Goal: Navigation & Orientation: Find specific page/section

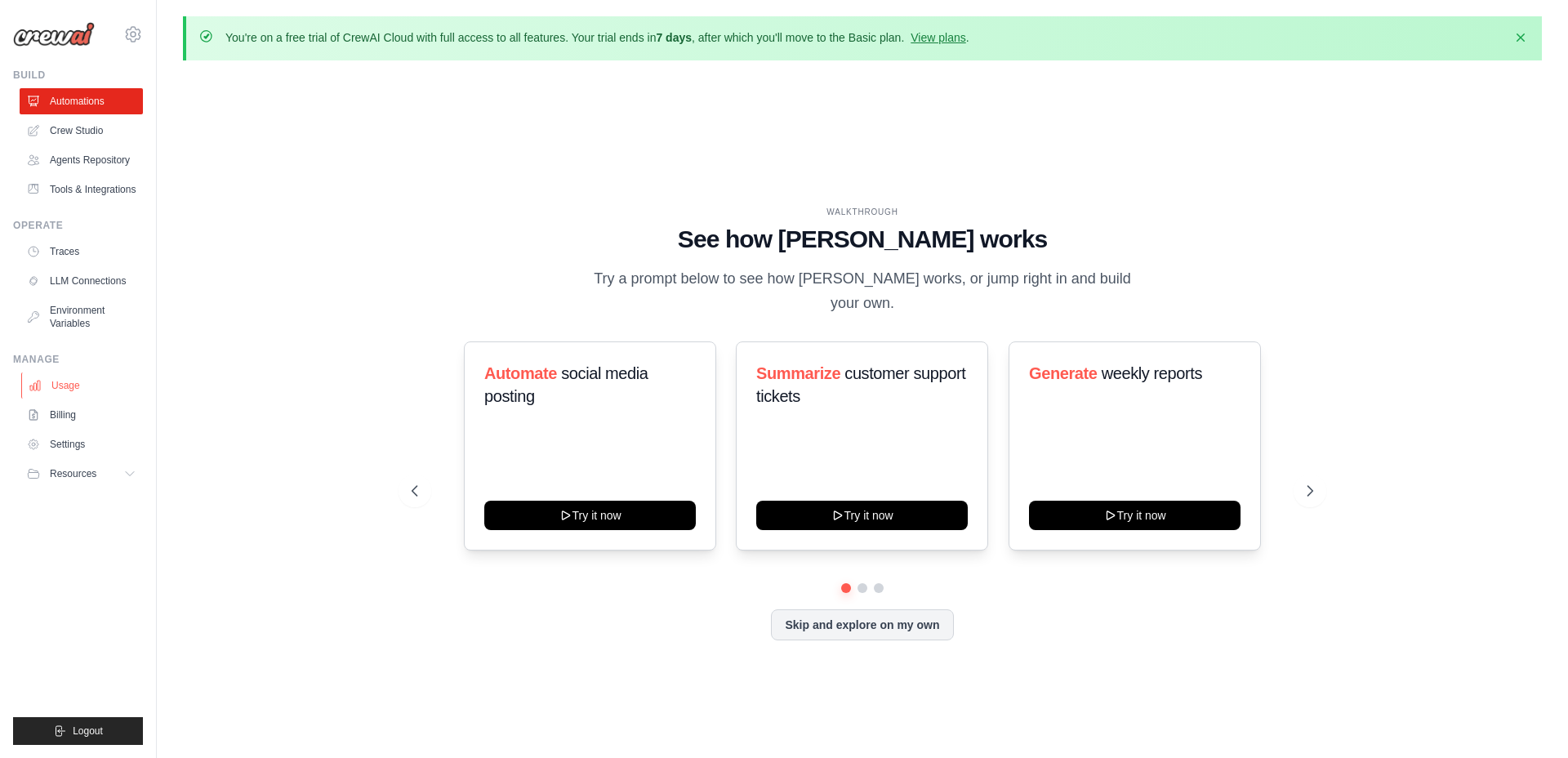
click at [60, 398] on link "Usage" at bounding box center [83, 385] width 123 height 26
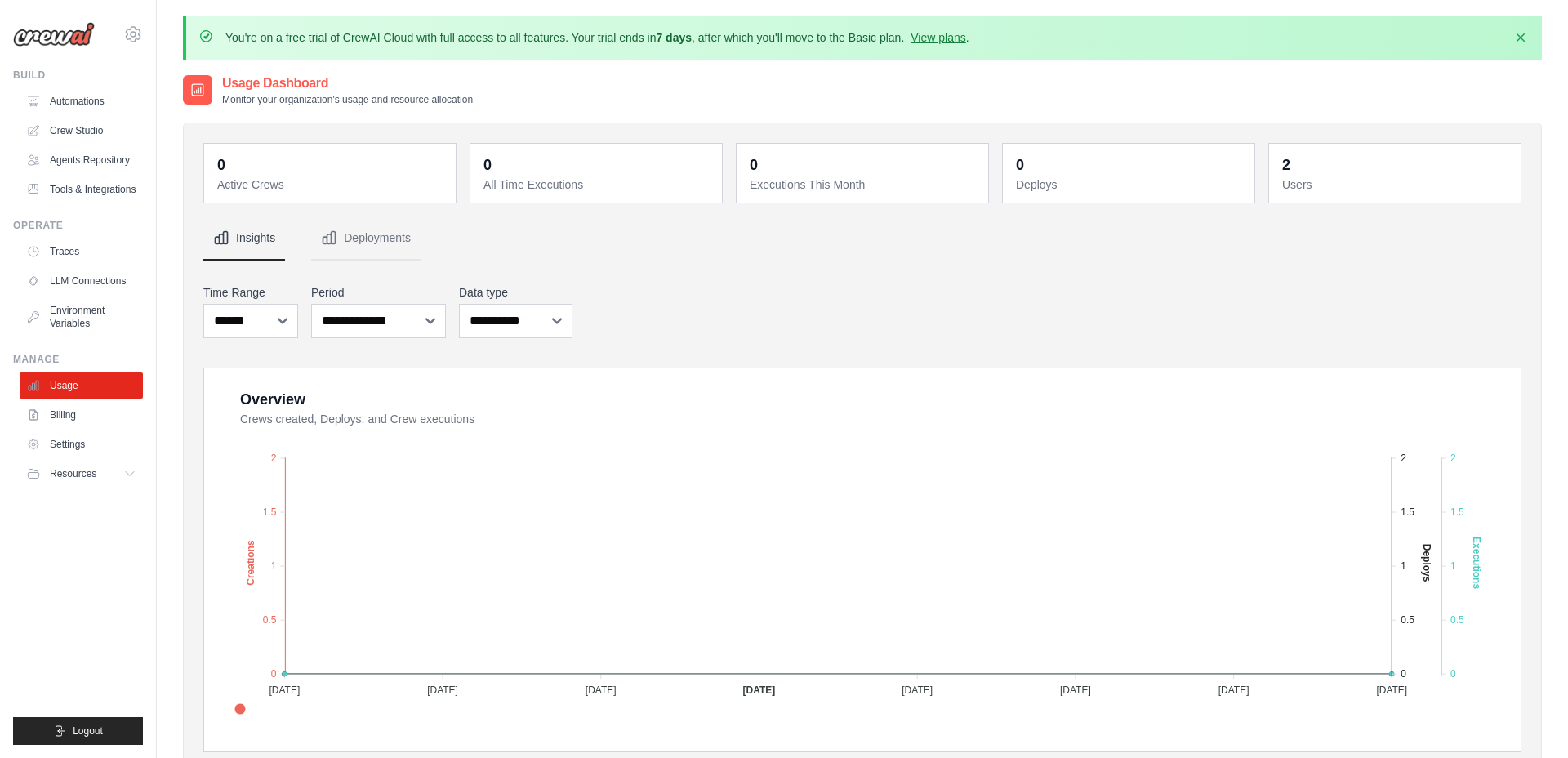
click at [1298, 179] on dt "Users" at bounding box center [1397, 184] width 229 height 16
click at [68, 94] on link "Automations" at bounding box center [83, 101] width 123 height 26
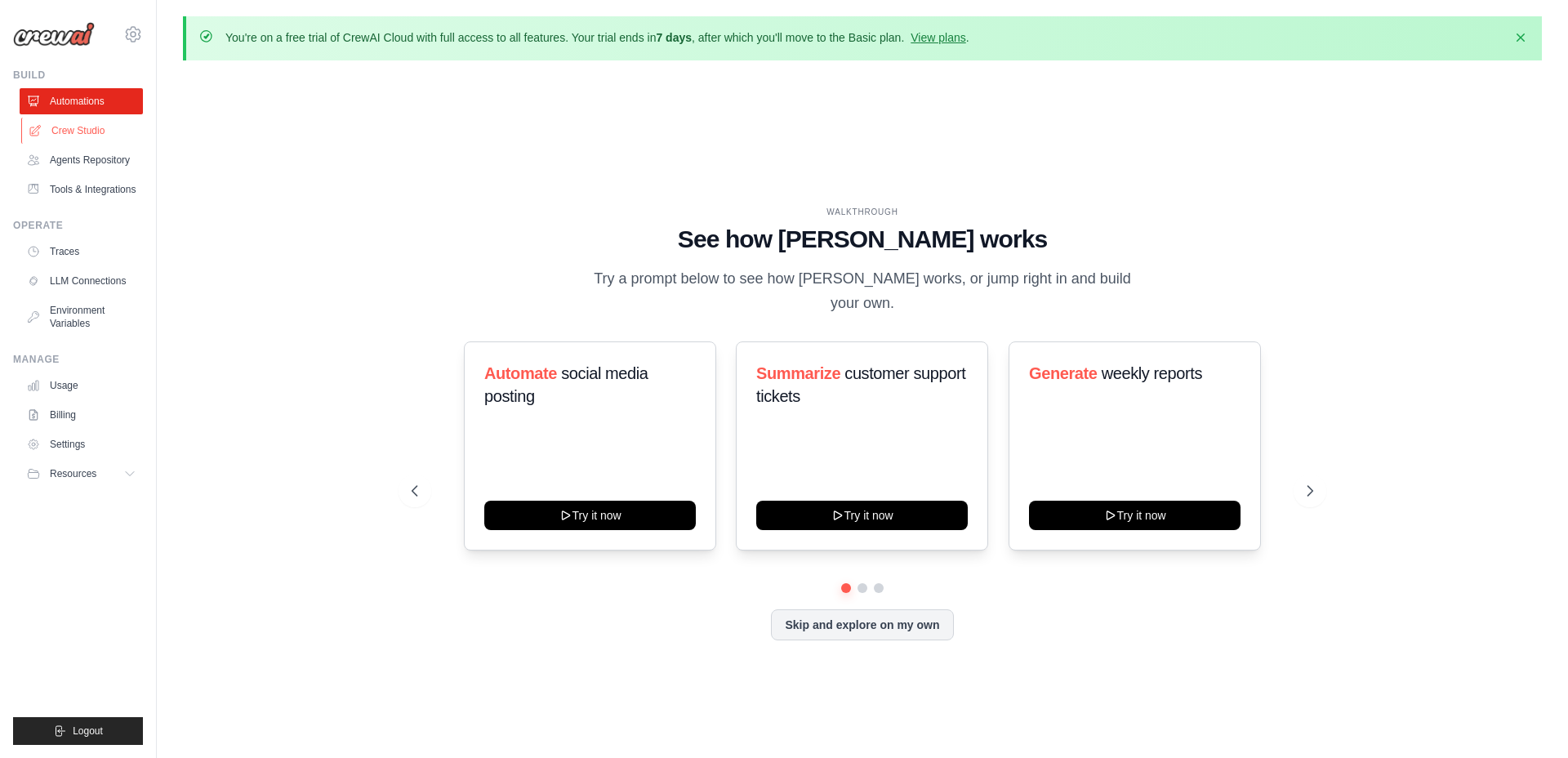
click at [76, 133] on link "Crew Studio" at bounding box center [83, 131] width 123 height 26
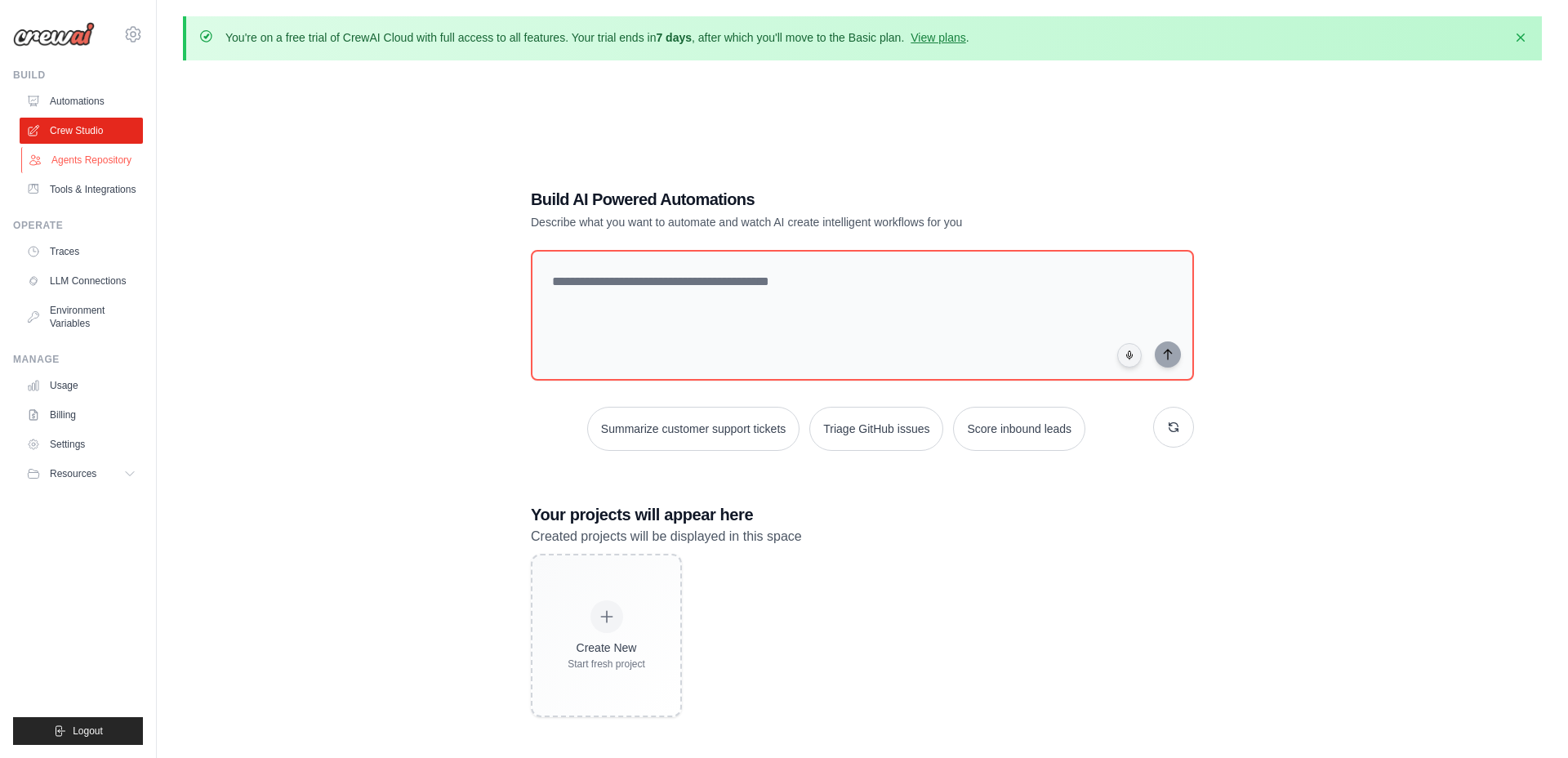
click at [81, 155] on link "Agents Repository" at bounding box center [83, 160] width 123 height 26
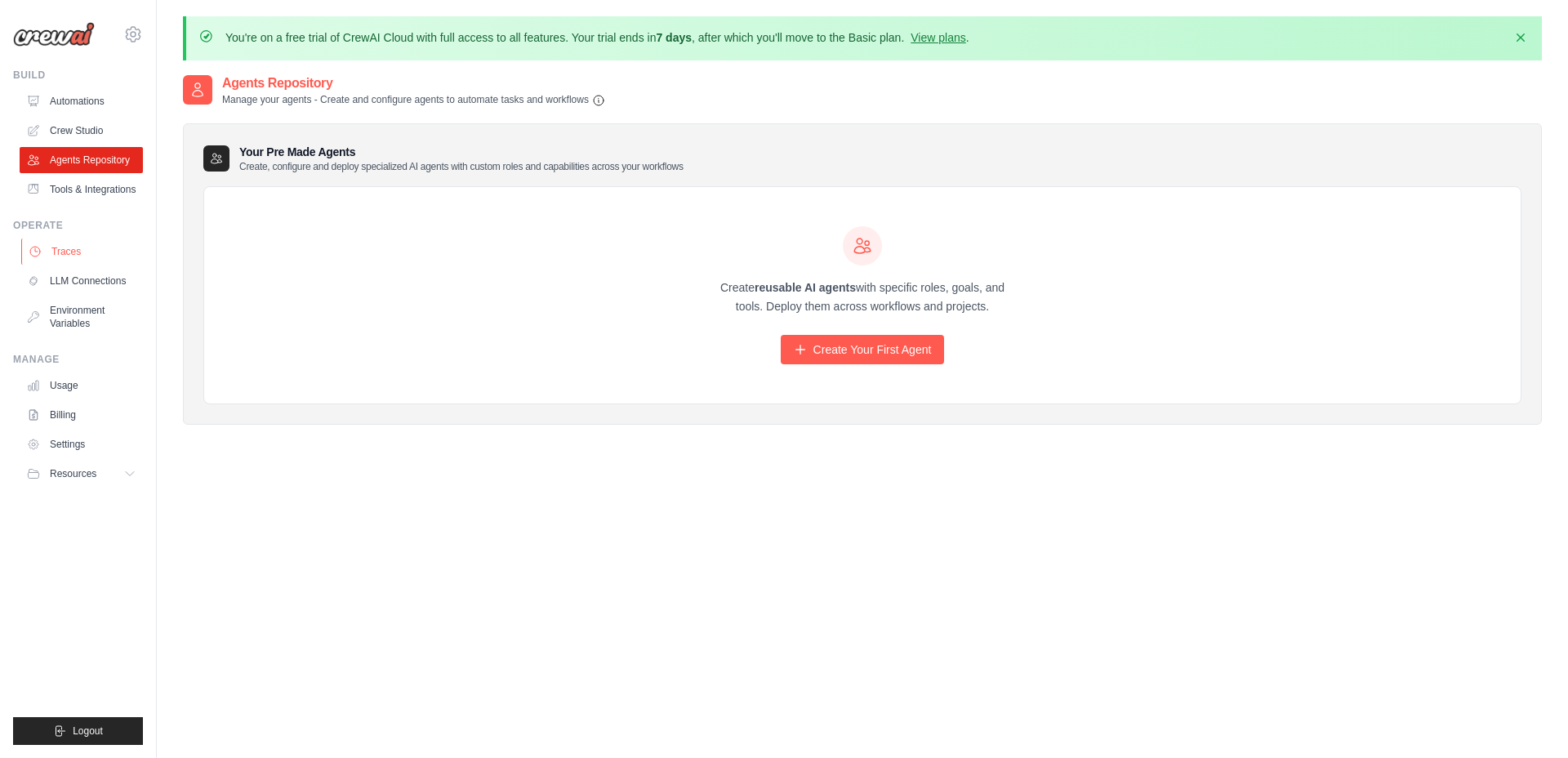
click at [73, 264] on link "Traces" at bounding box center [83, 252] width 123 height 26
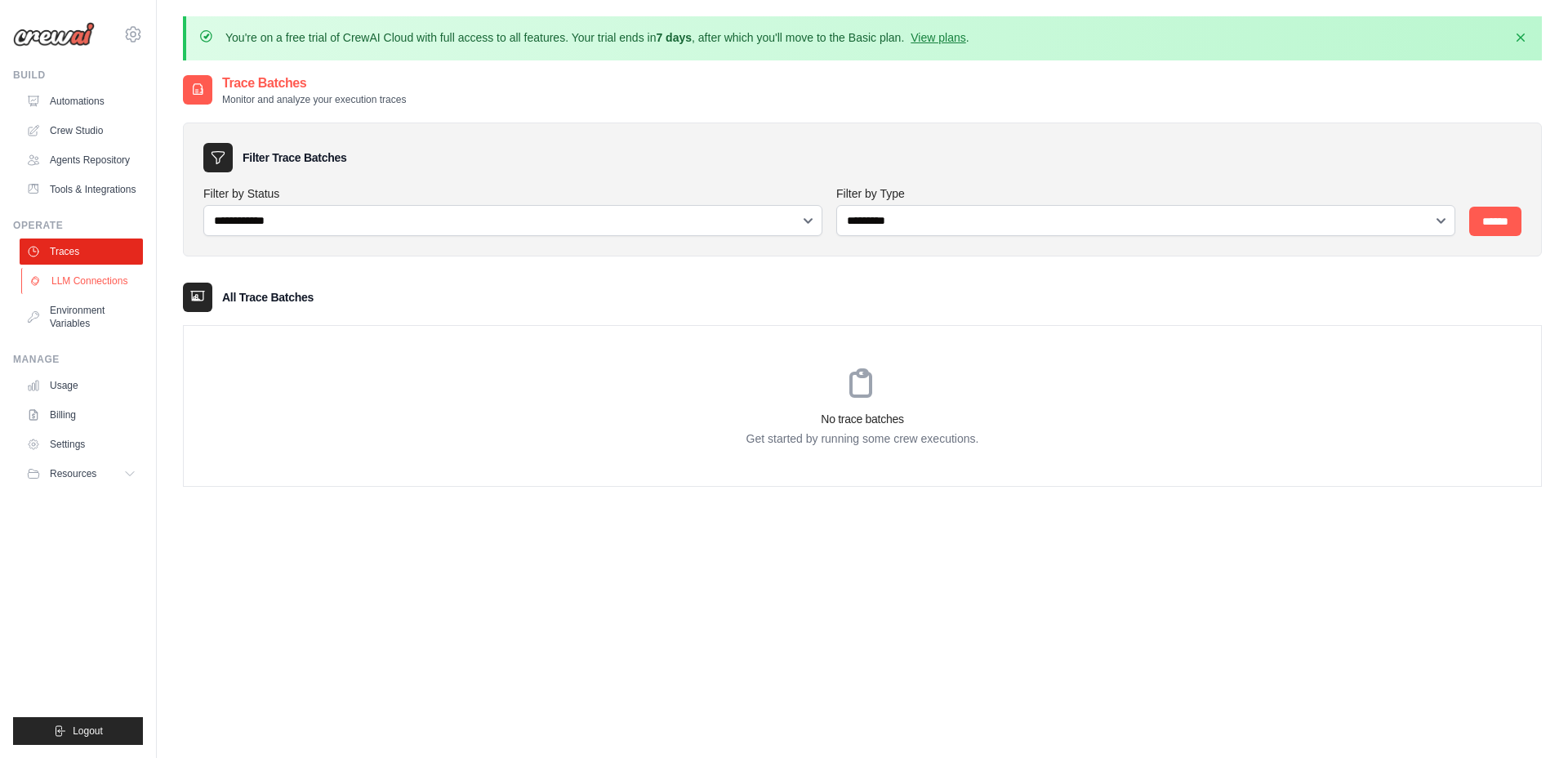
click at [73, 294] on link "LLM Connections" at bounding box center [83, 281] width 123 height 26
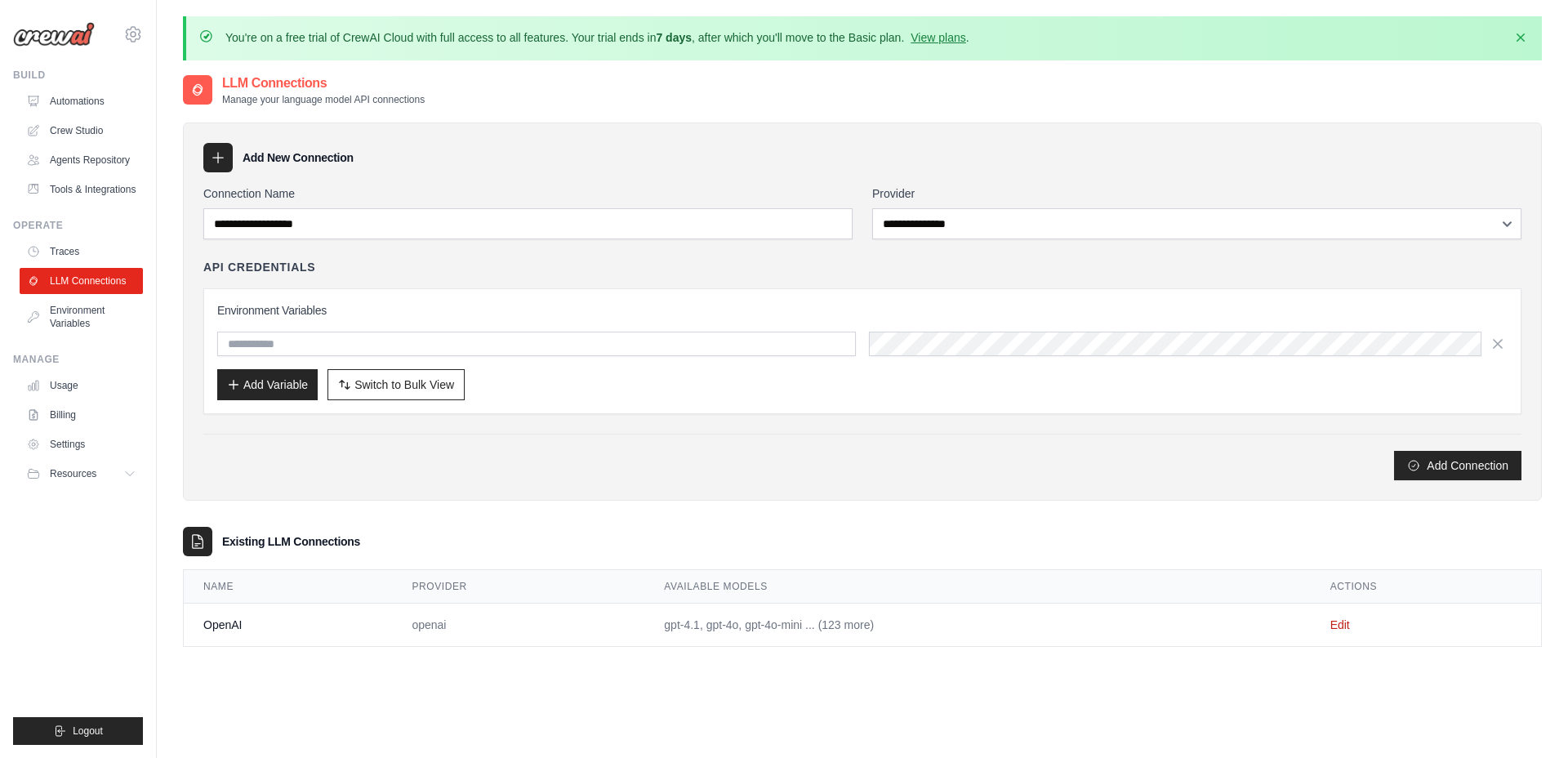
scroll to position [13, 0]
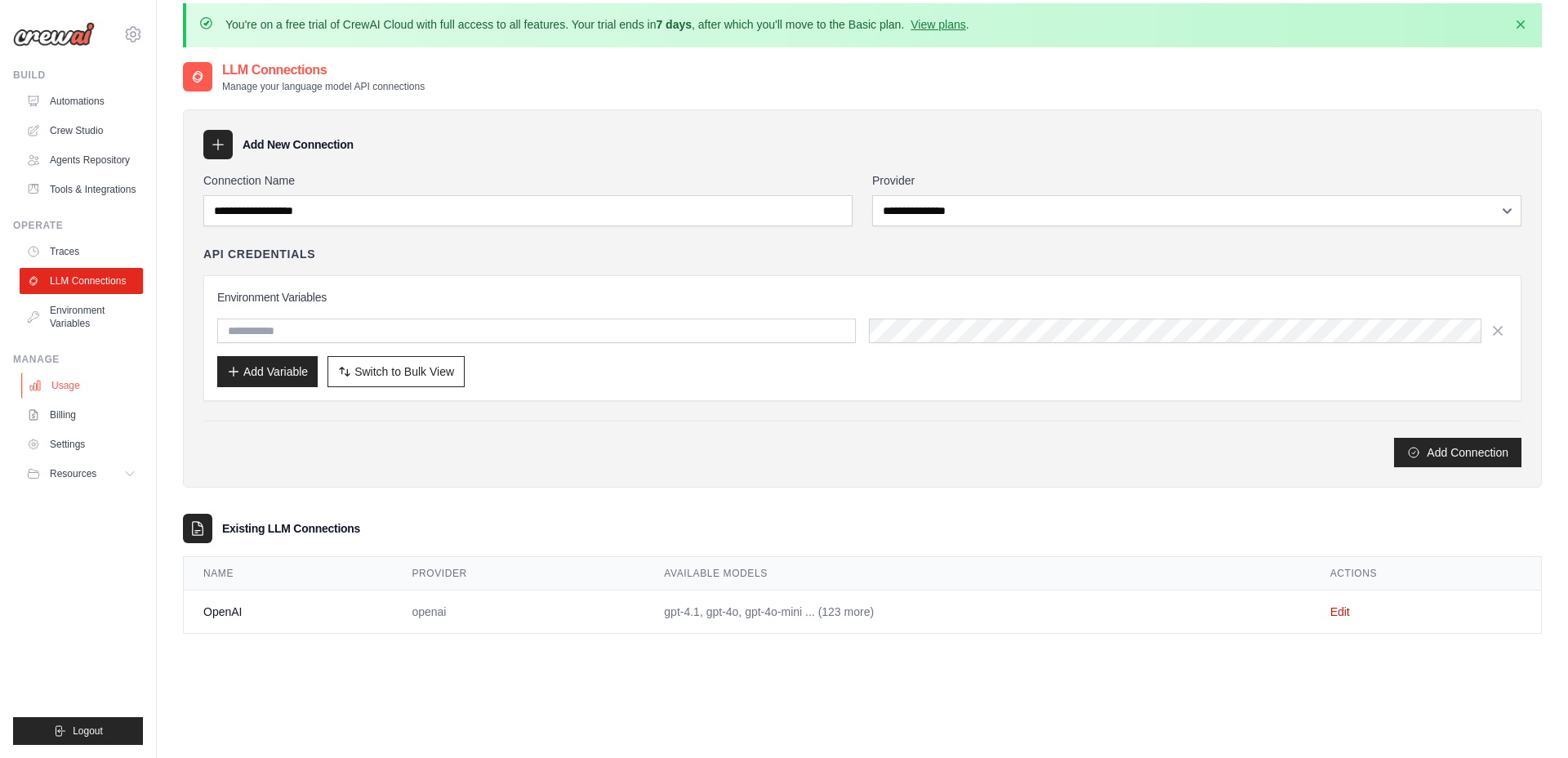
click at [65, 398] on link "Usage" at bounding box center [83, 385] width 123 height 26
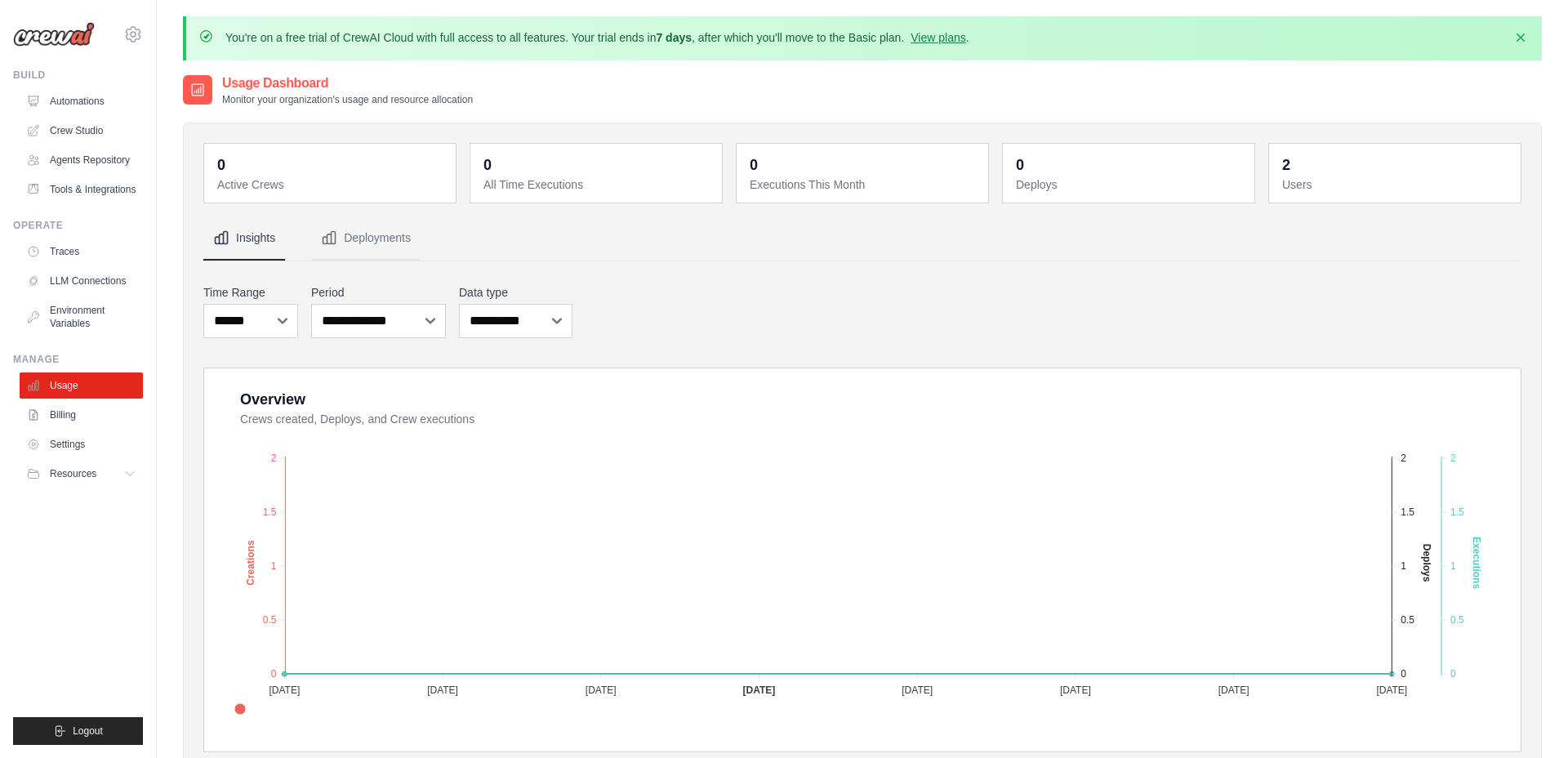
click at [75, 174] on ul "Automations Crew Studio Agents Repository Tools & Integrations" at bounding box center [81, 145] width 123 height 114
click at [79, 160] on link "Agents Repository" at bounding box center [83, 160] width 123 height 26
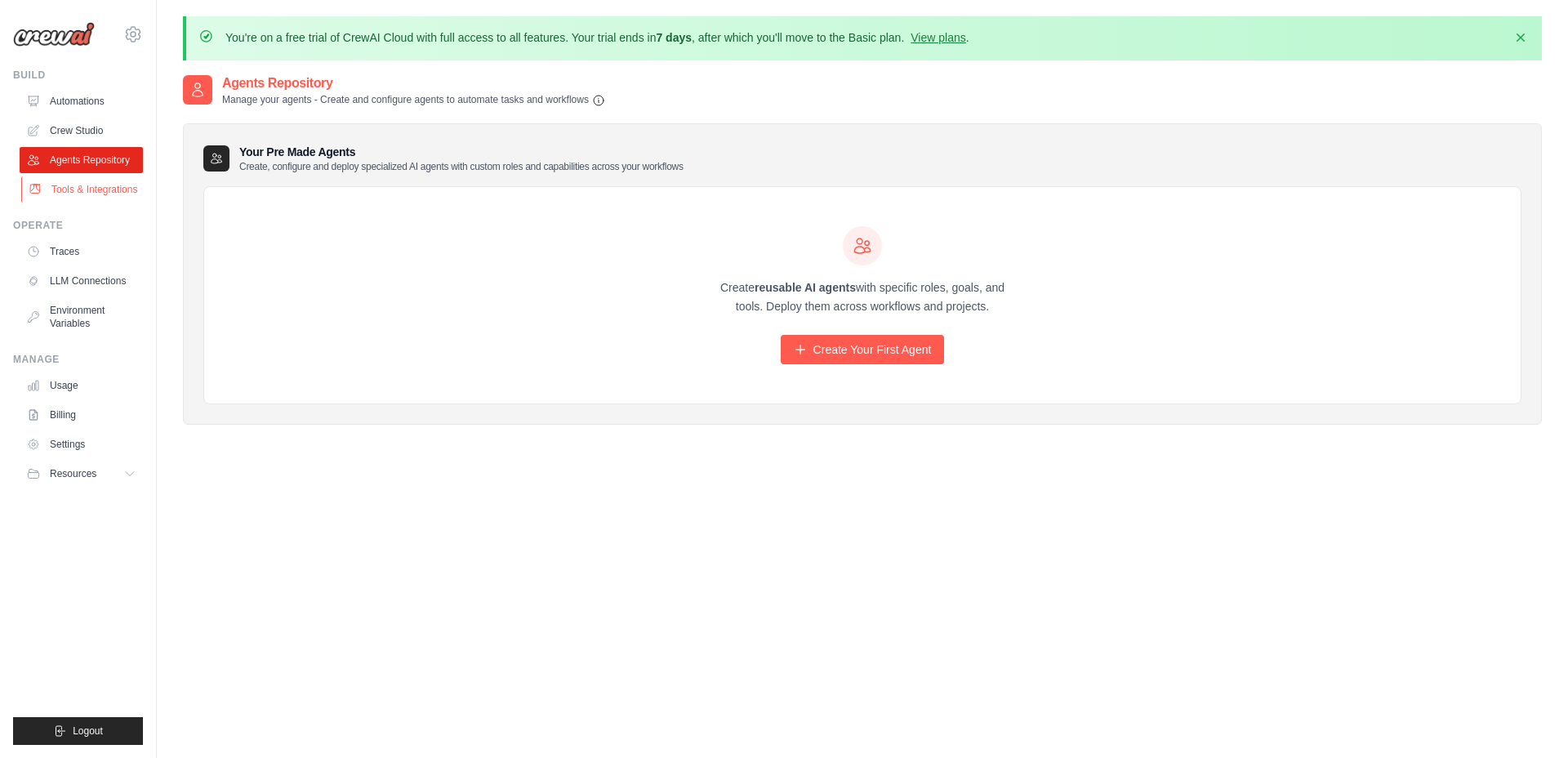
click at [63, 188] on link "Tools & Integrations" at bounding box center [83, 189] width 123 height 26
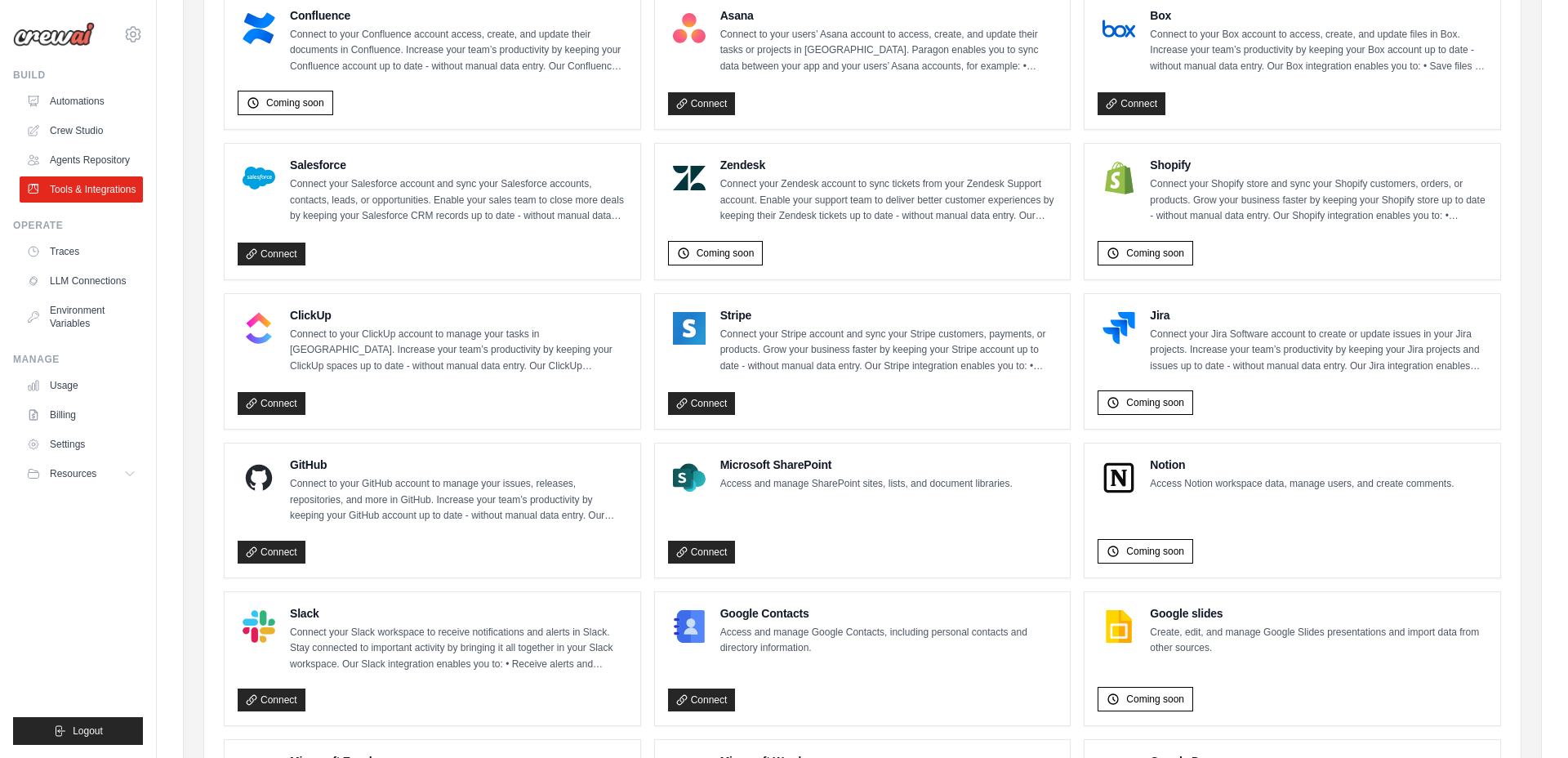
scroll to position [689, 0]
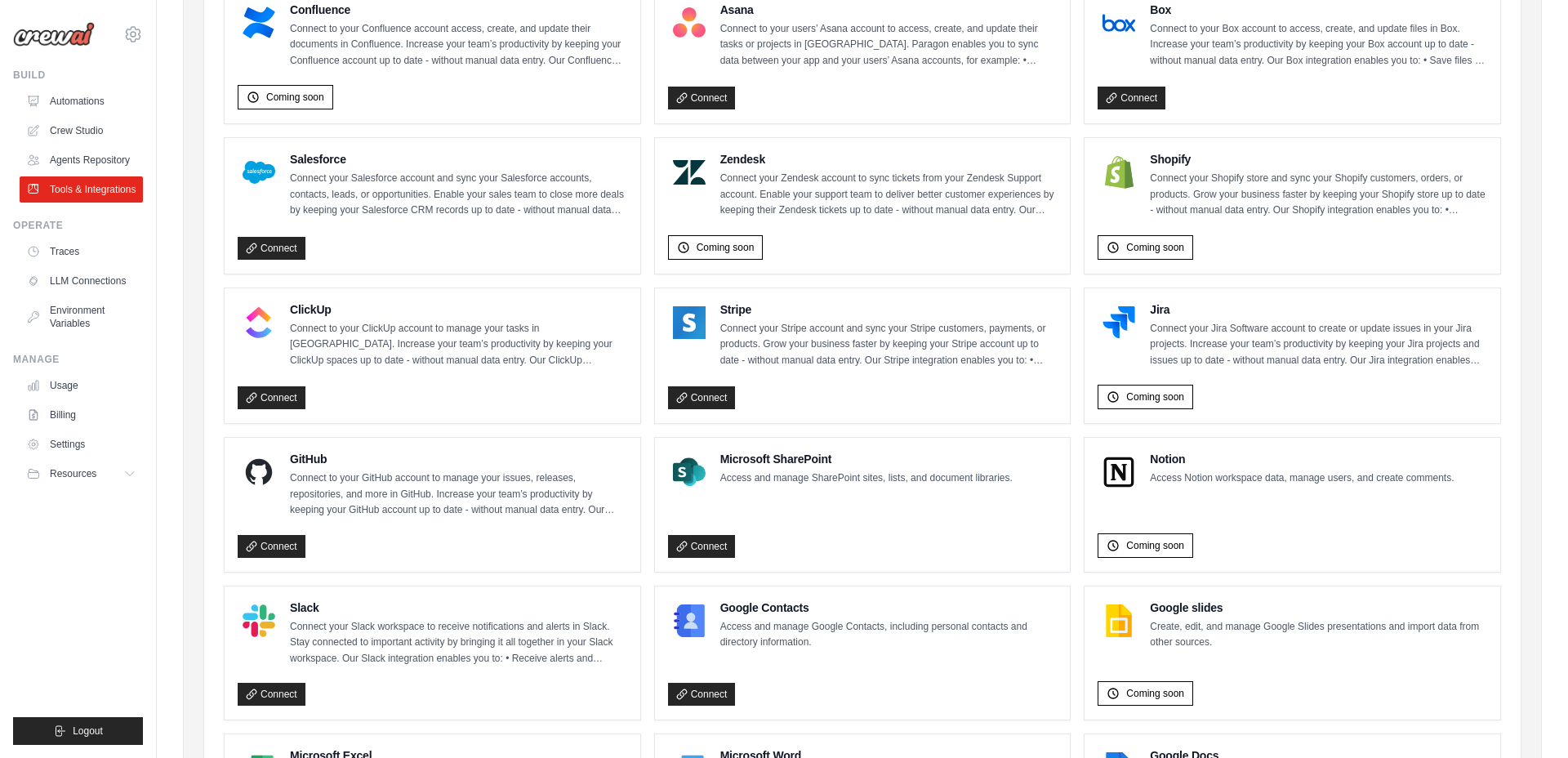
click at [1205, 471] on p "Access Notion workspace data, manage users, and create comments." at bounding box center [1301, 478] width 304 height 16
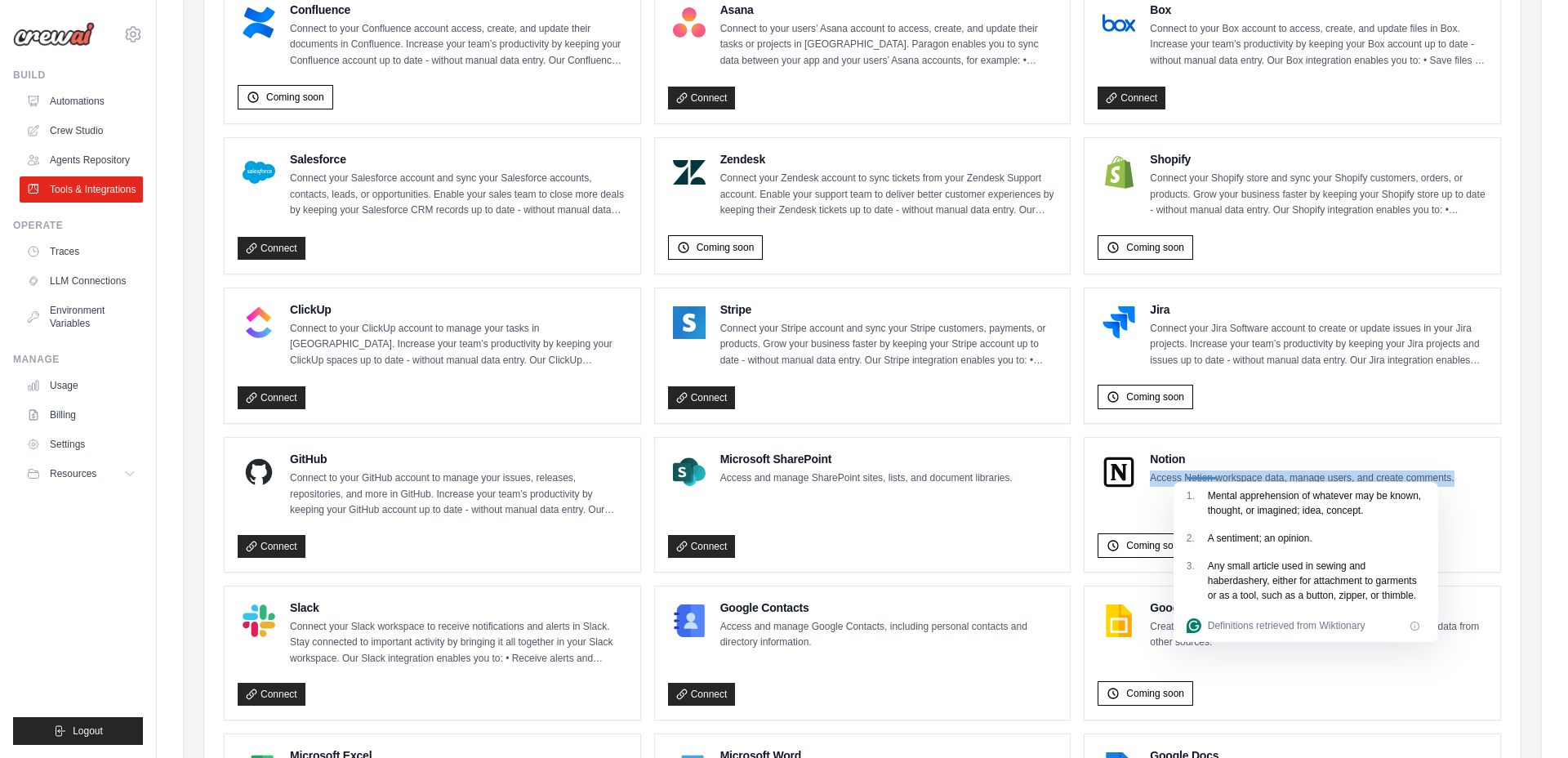
click at [1169, 474] on p "Access Notion workspace data, manage users, and create comments." at bounding box center [1301, 478] width 304 height 16
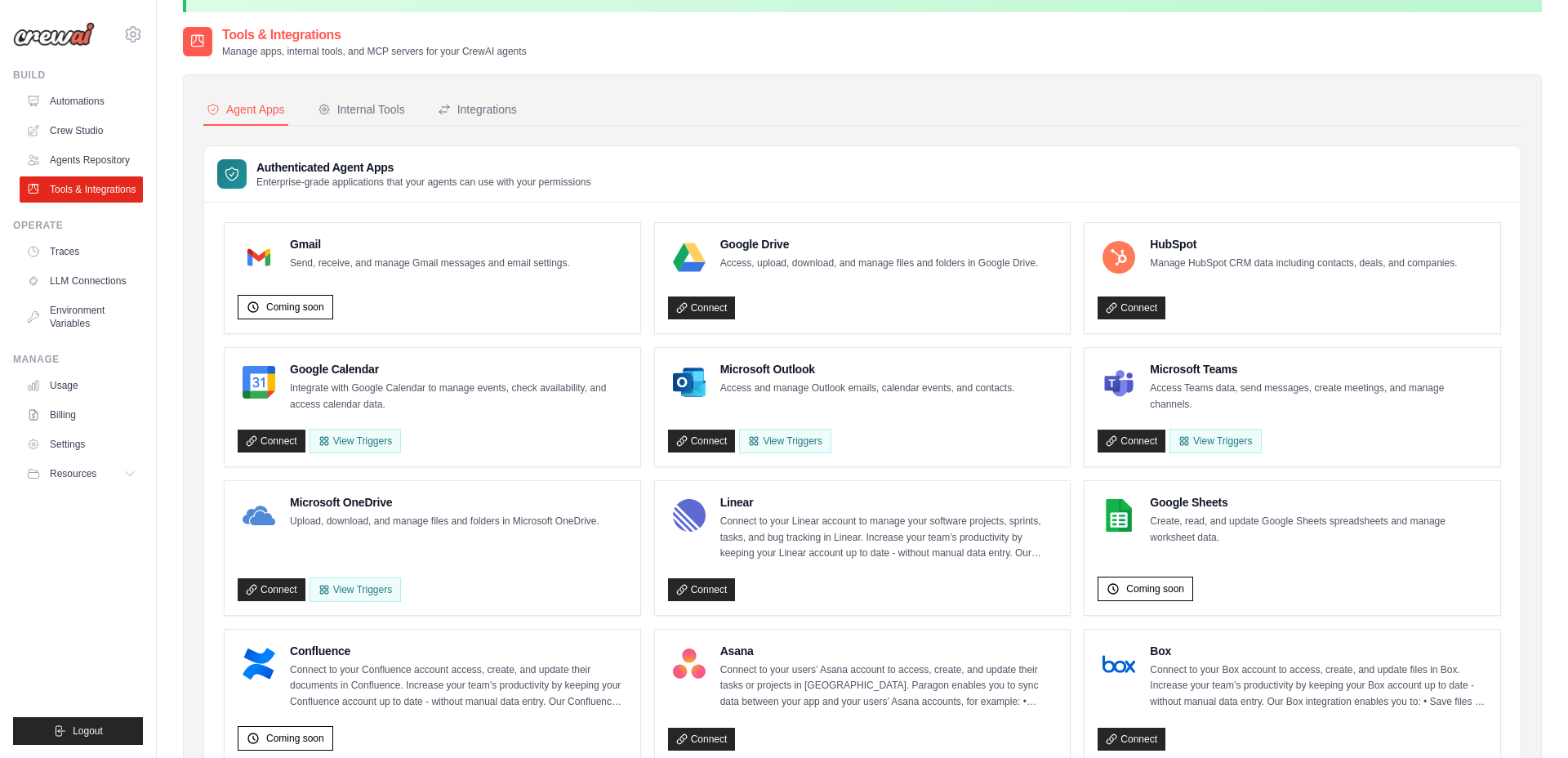
scroll to position [0, 0]
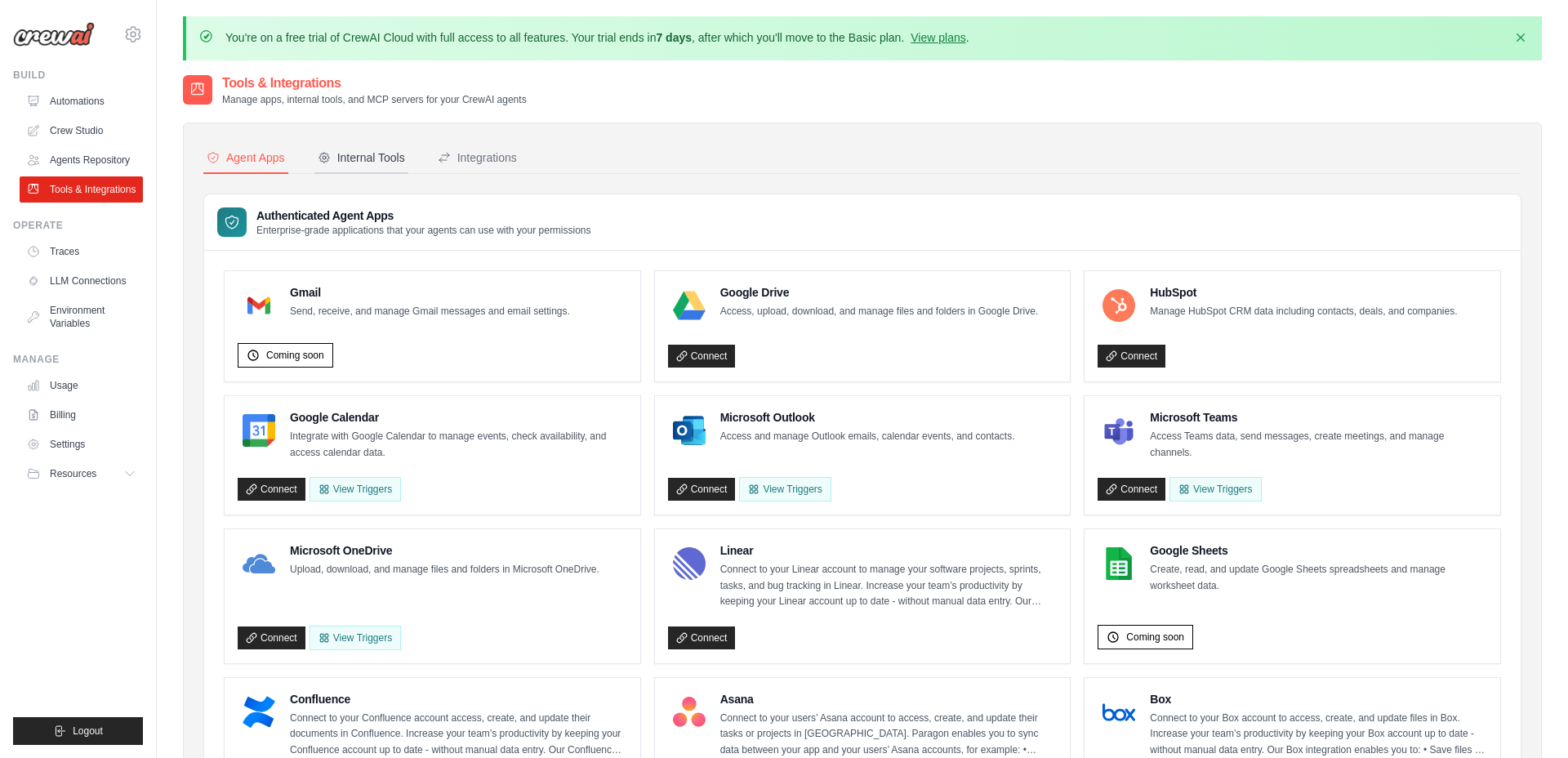
click at [364, 157] on div "Internal Tools" at bounding box center [361, 158] width 87 height 16
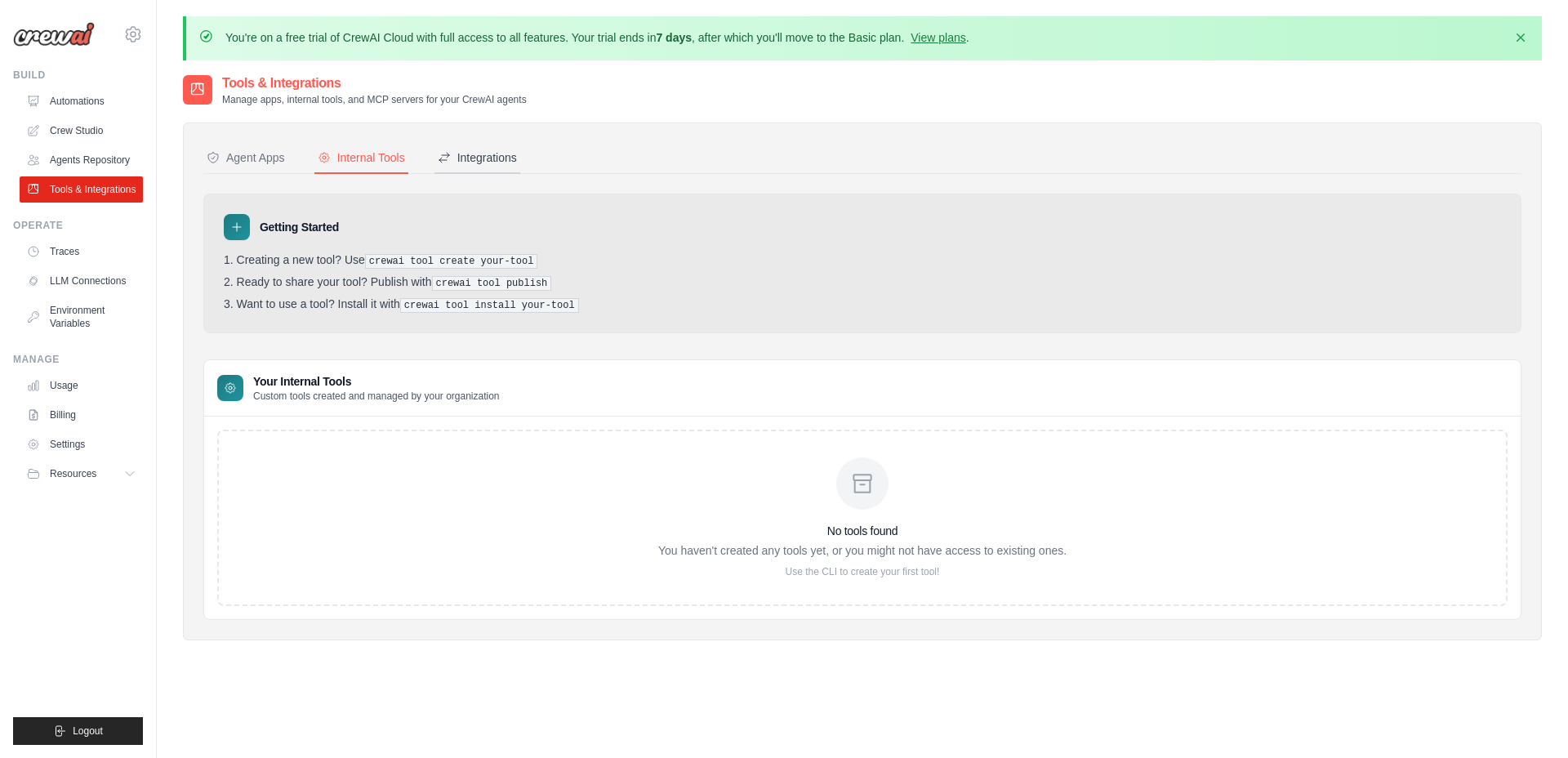
click at [500, 161] on div "Integrations" at bounding box center [477, 158] width 79 height 16
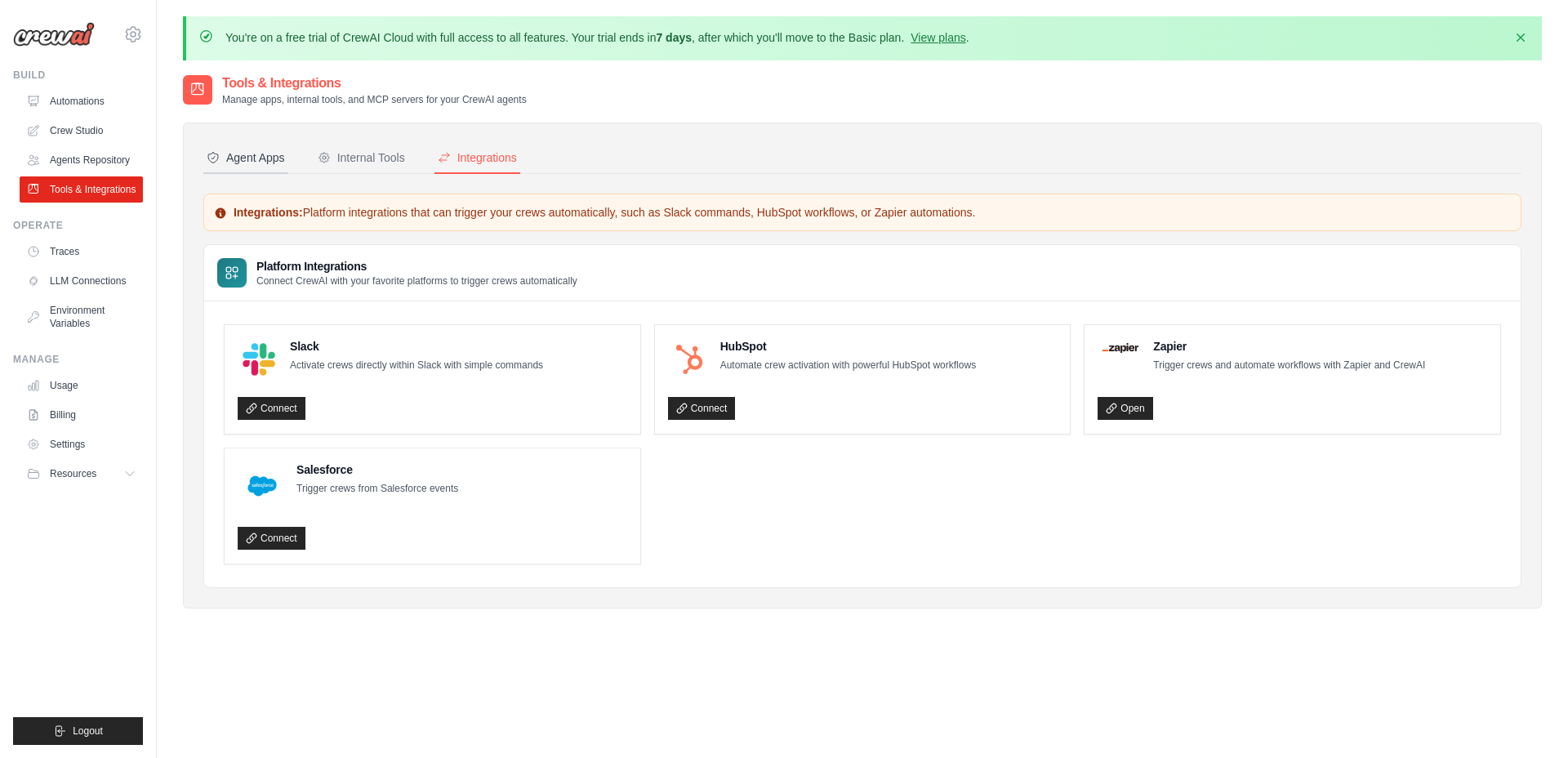
click at [262, 165] on button "Agent Apps" at bounding box center [245, 159] width 85 height 31
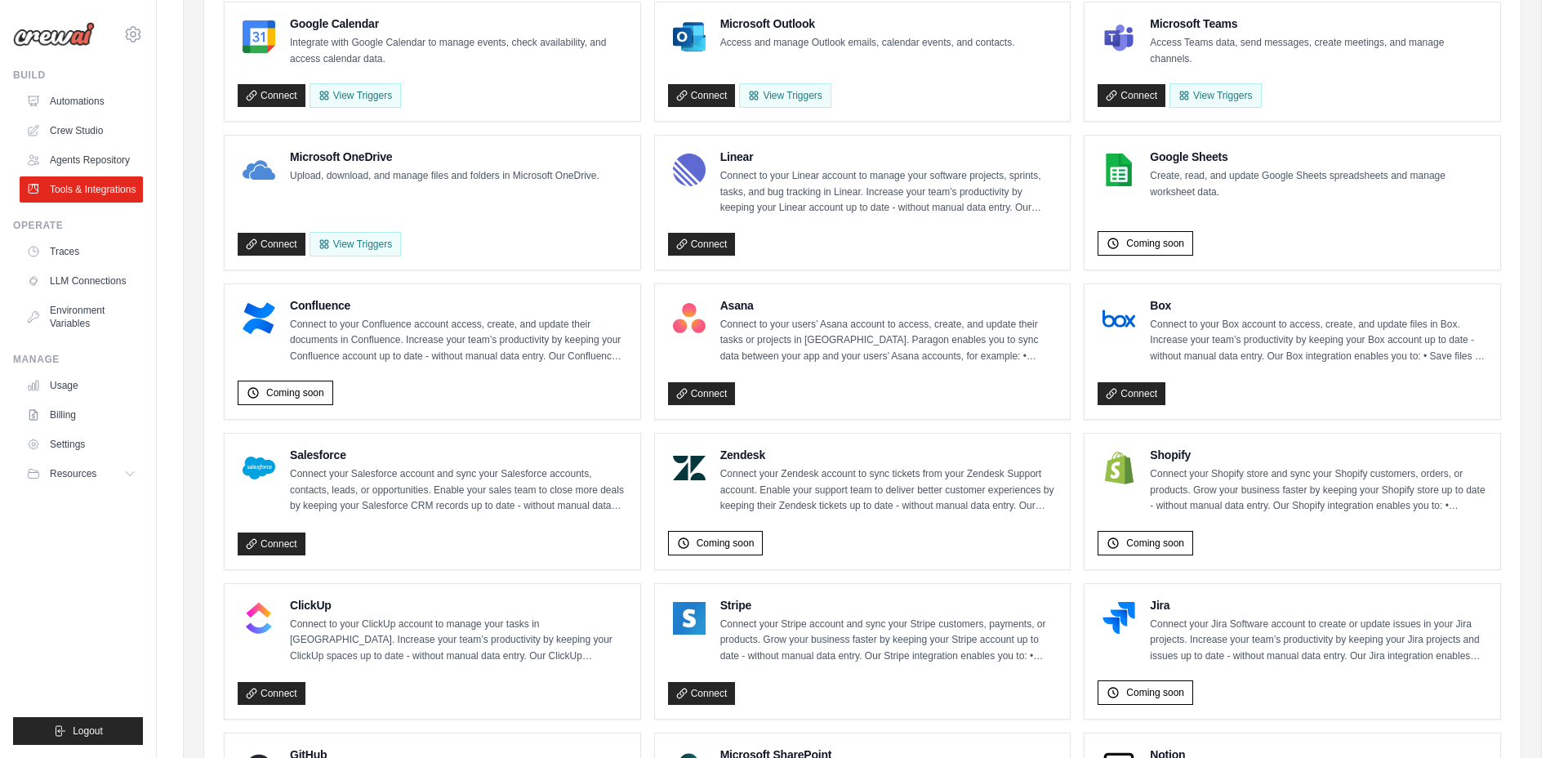
scroll to position [394, 0]
click at [277, 543] on link "Connect" at bounding box center [272, 543] width 67 height 23
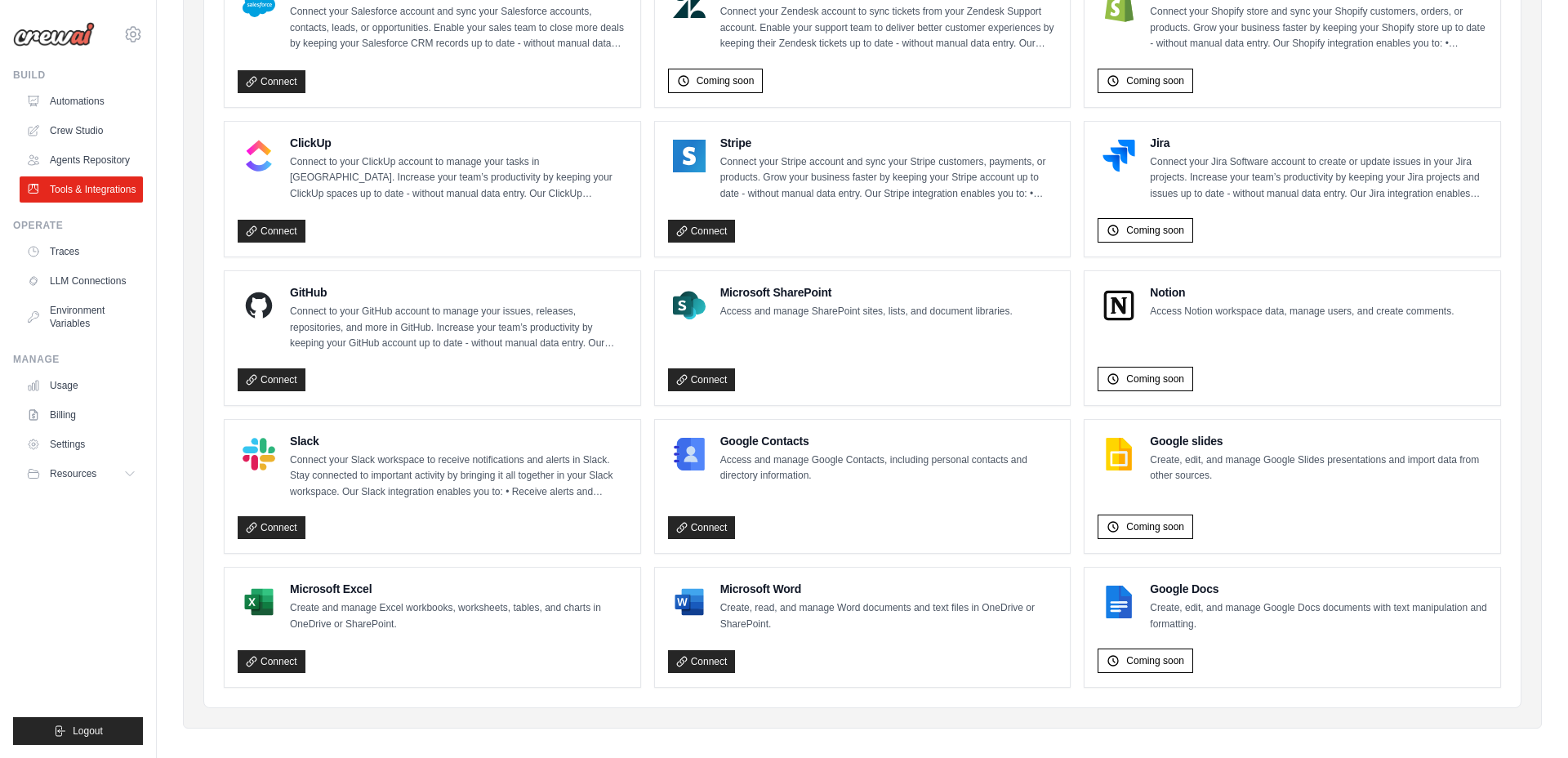
scroll to position [862, 0]
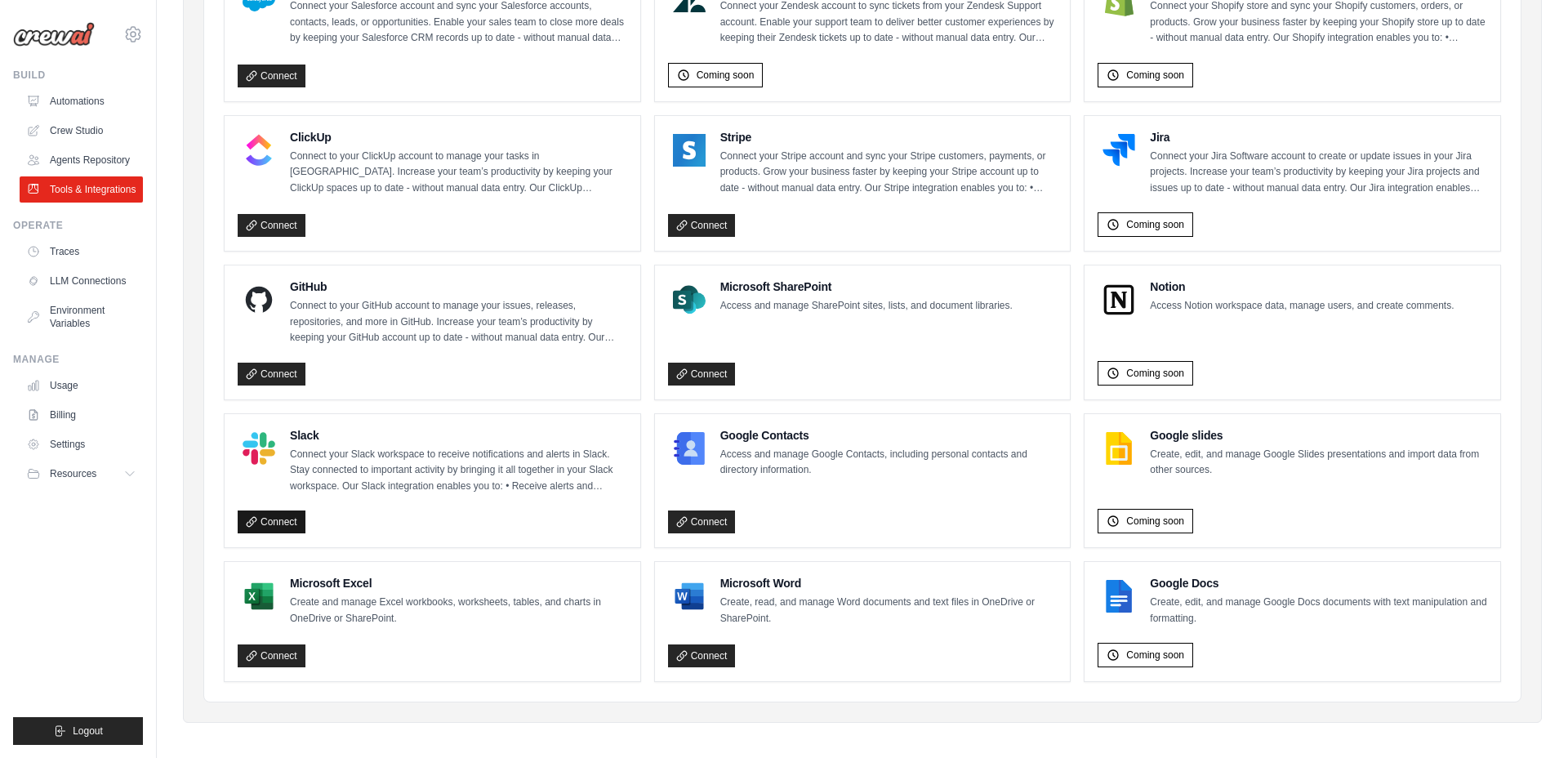
click at [268, 519] on link "Connect" at bounding box center [272, 522] width 67 height 23
click at [77, 279] on ul "Traces LLM Connections Environment Variables" at bounding box center [81, 287] width 123 height 98
click at [73, 264] on link "Traces" at bounding box center [83, 252] width 123 height 26
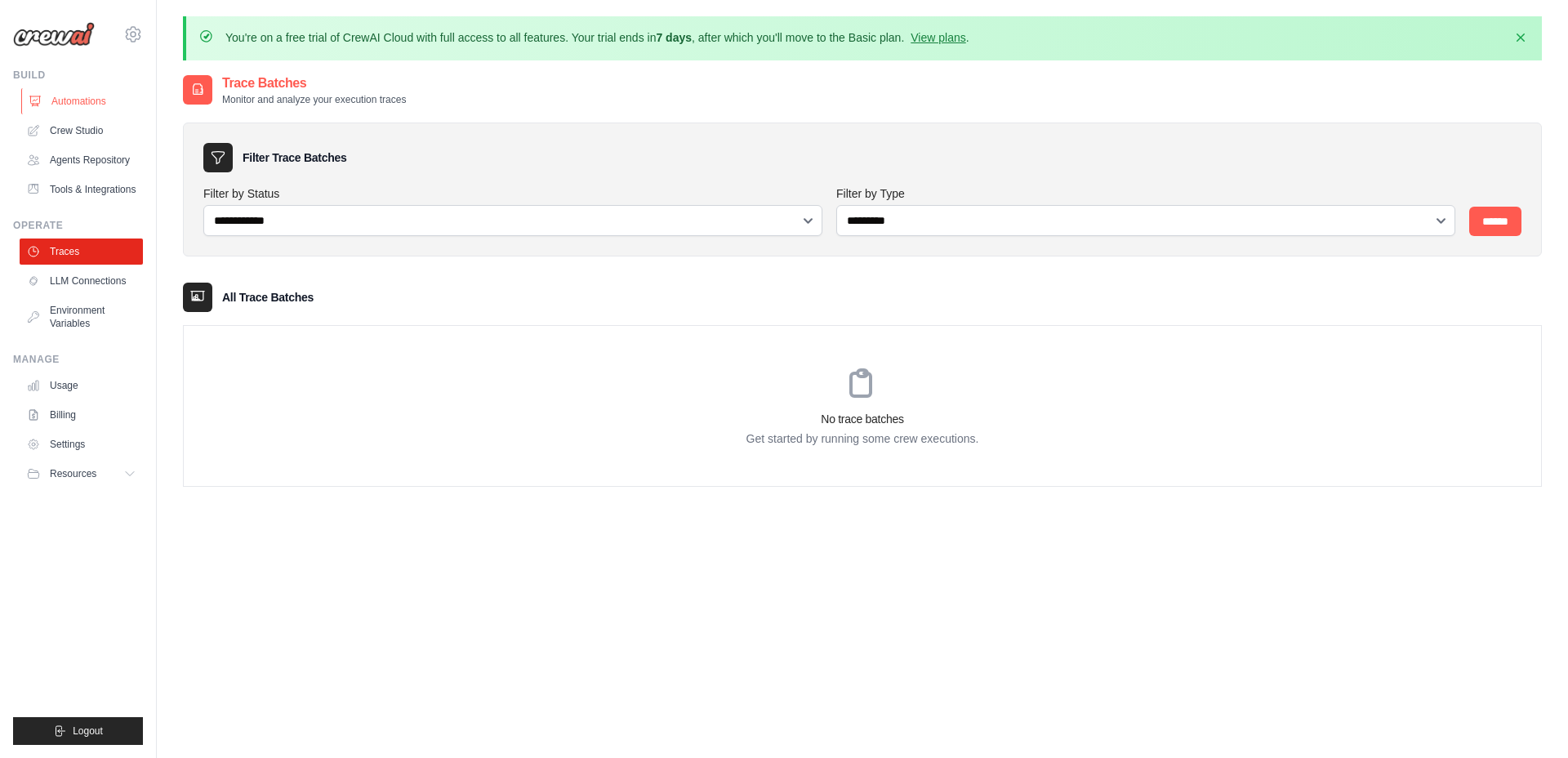
click at [82, 93] on link "Automations" at bounding box center [83, 101] width 123 height 26
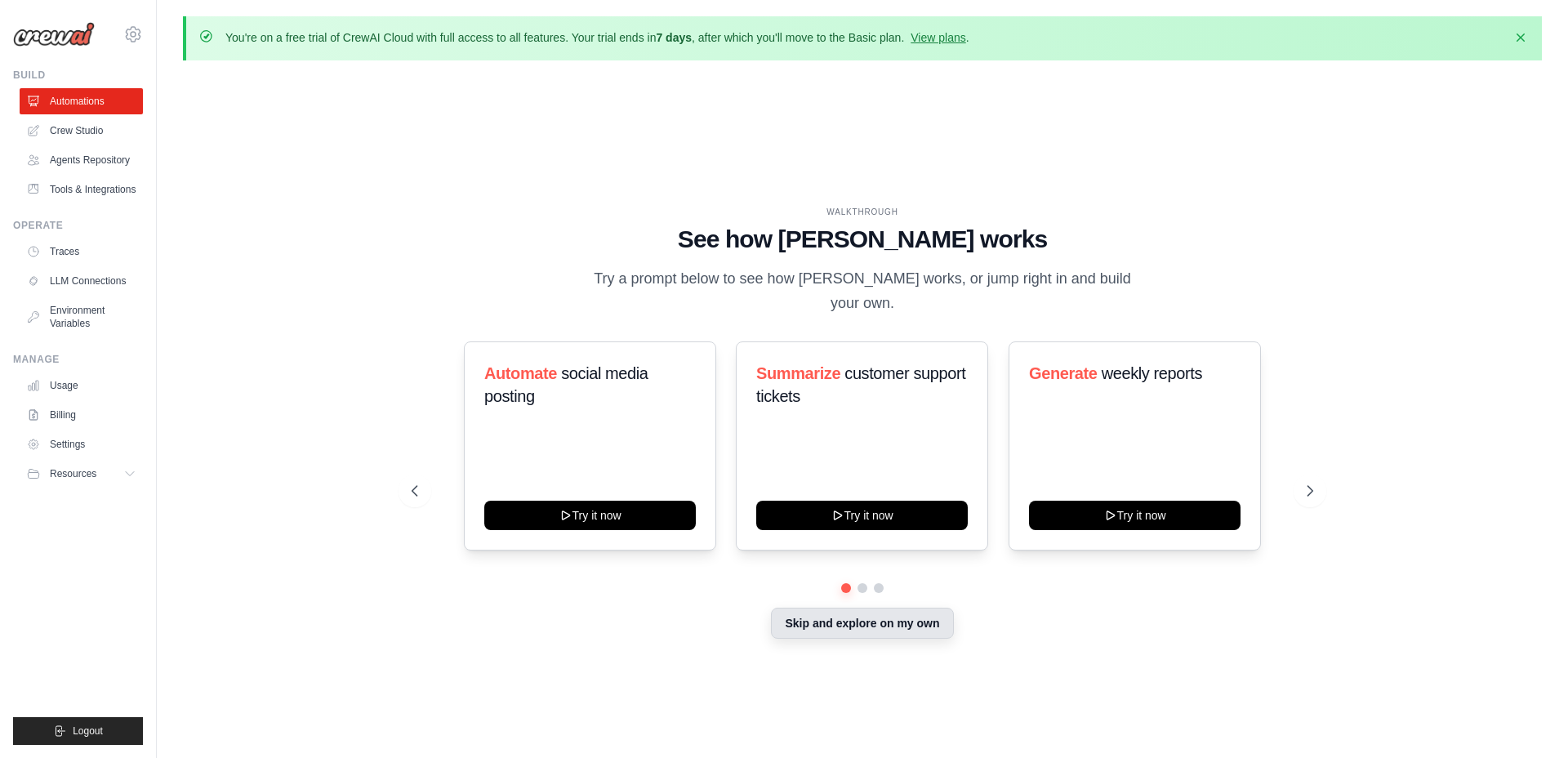
click at [865, 626] on button "Skip and explore on my own" at bounding box center [862, 623] width 182 height 31
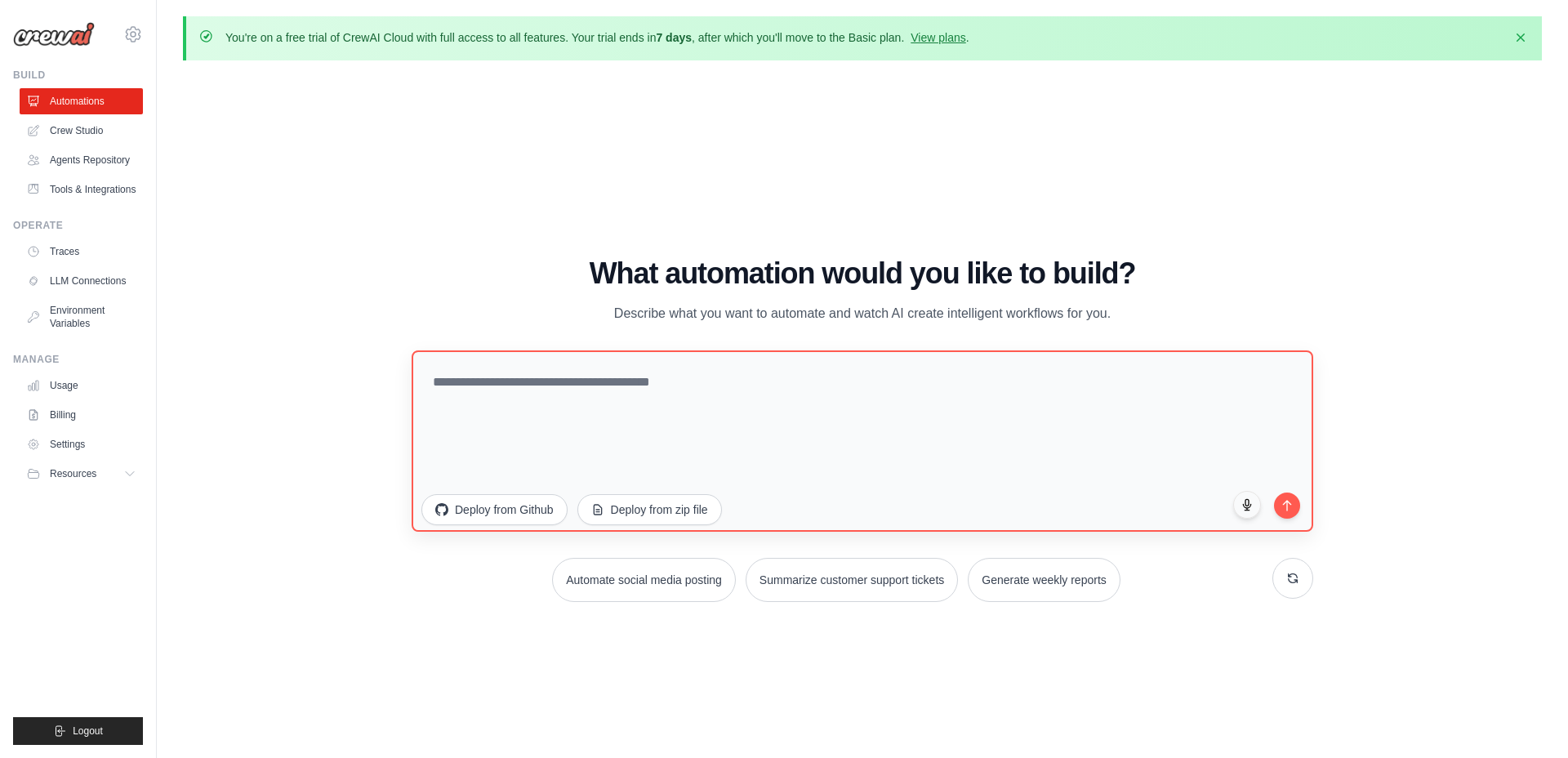
scroll to position [56, 0]
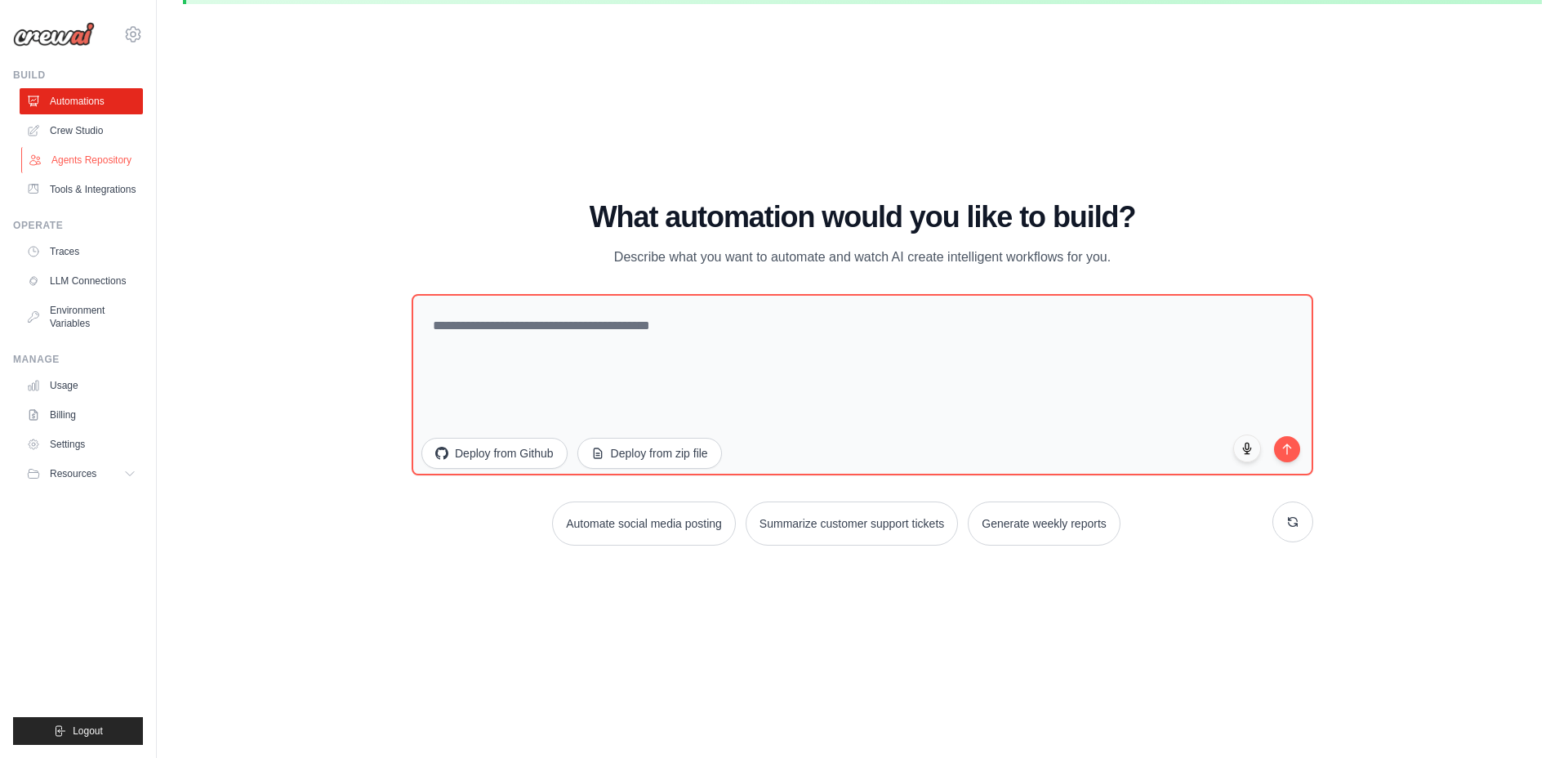
click at [101, 151] on link "Agents Repository" at bounding box center [83, 160] width 123 height 26
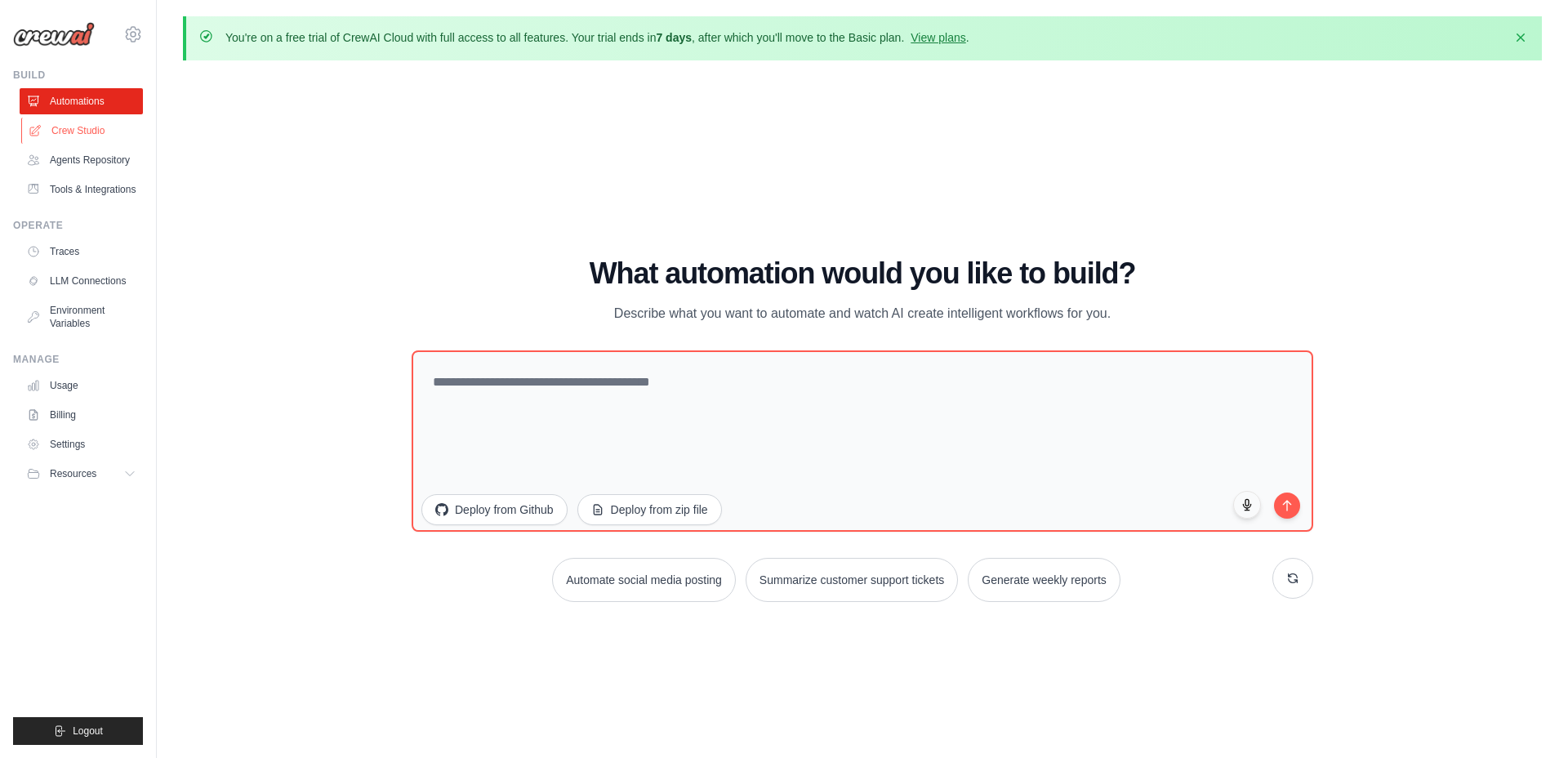
click at [95, 130] on link "Crew Studio" at bounding box center [83, 131] width 123 height 26
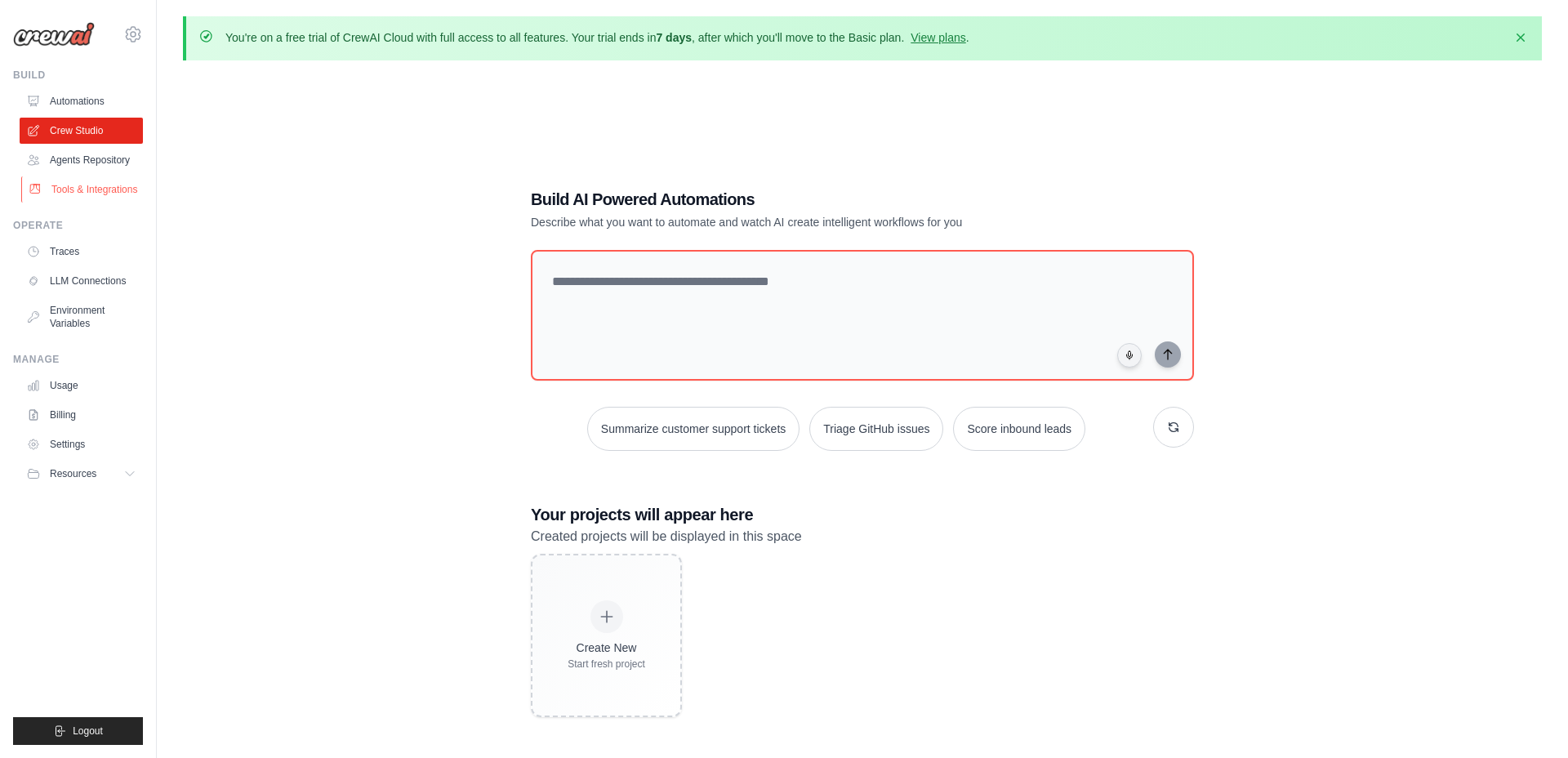
click at [79, 191] on link "Tools & Integrations" at bounding box center [83, 189] width 123 height 26
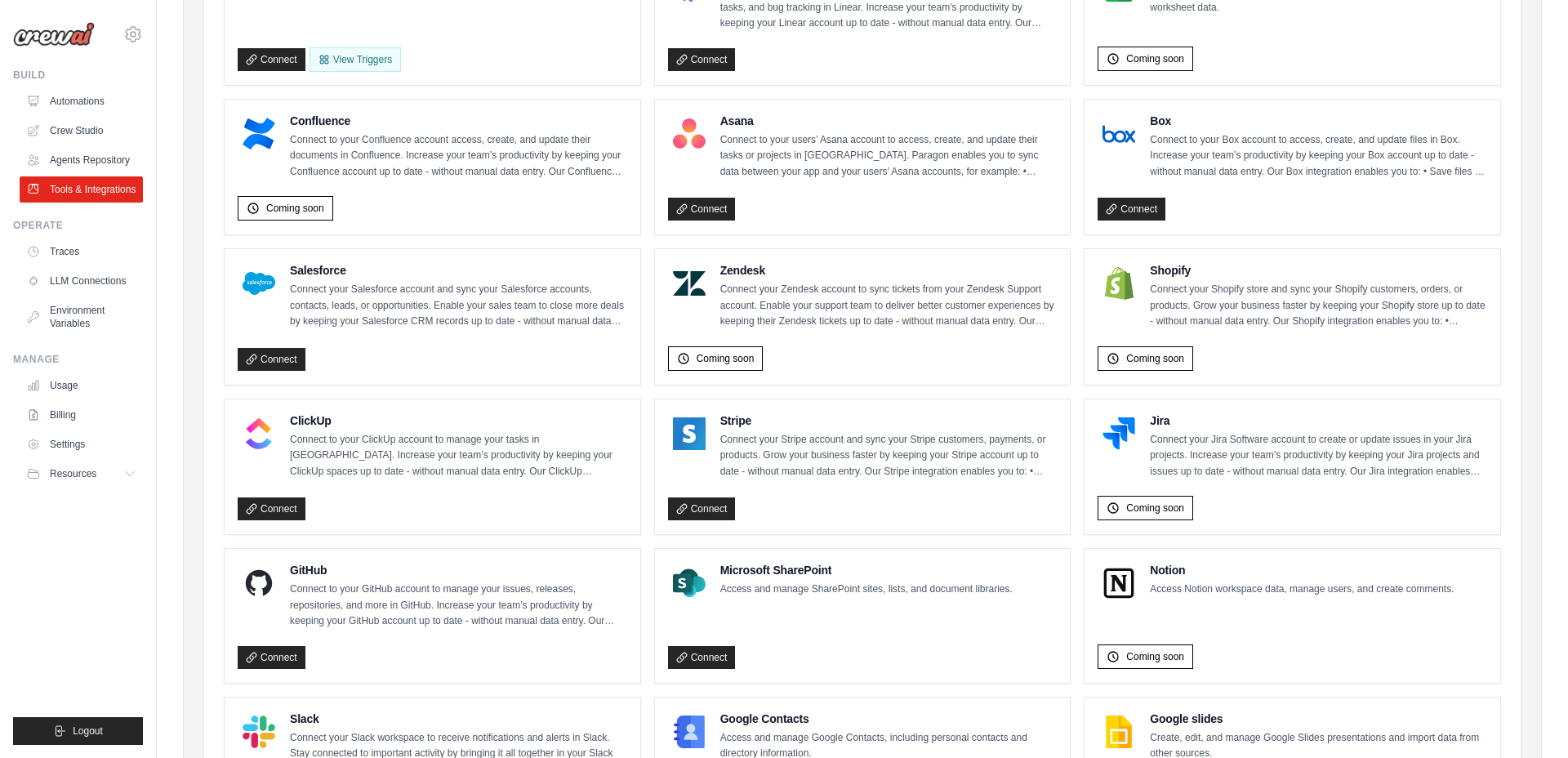
scroll to position [581, 0]
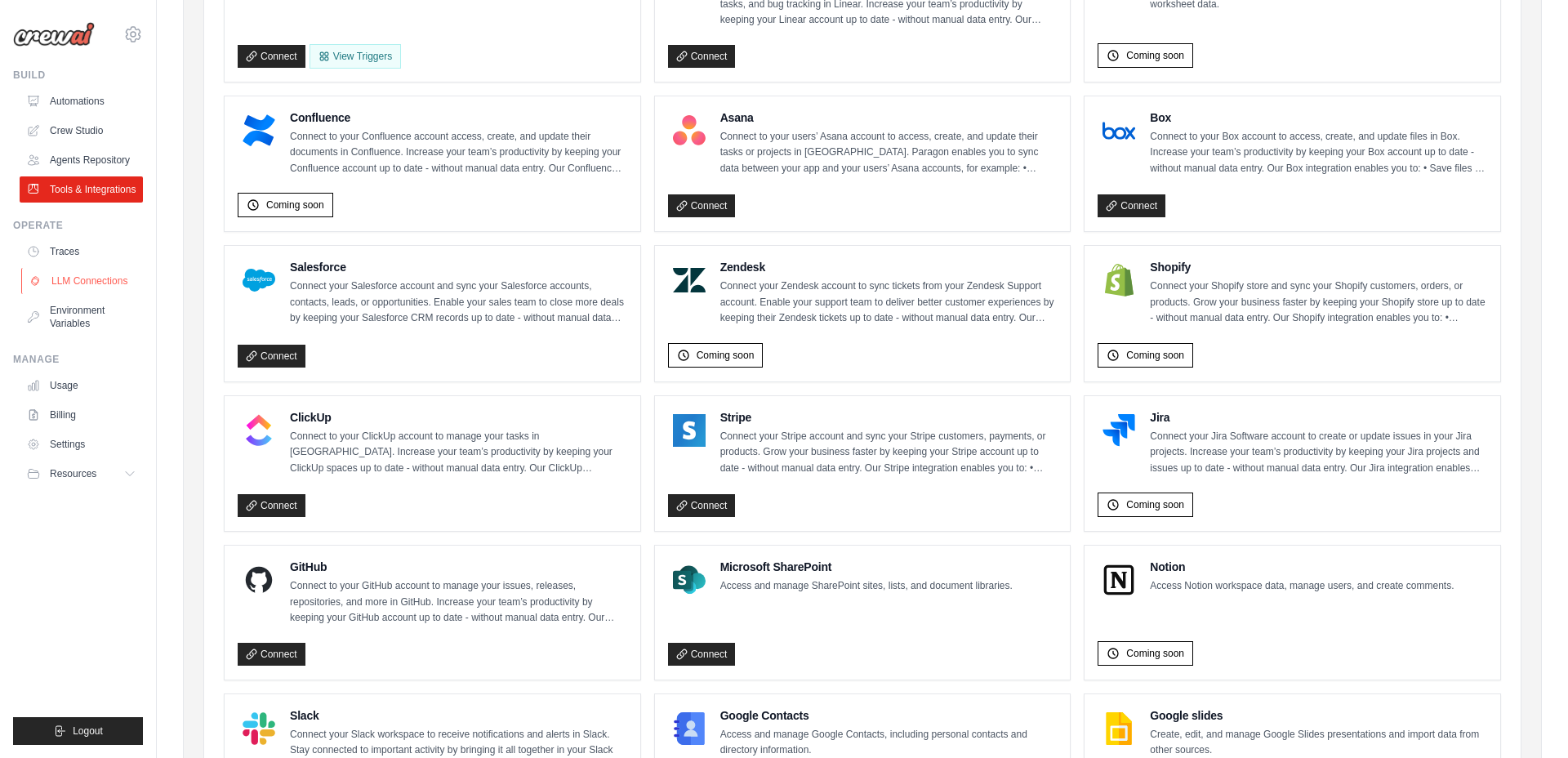
click at [77, 291] on link "LLM Connections" at bounding box center [83, 281] width 123 height 26
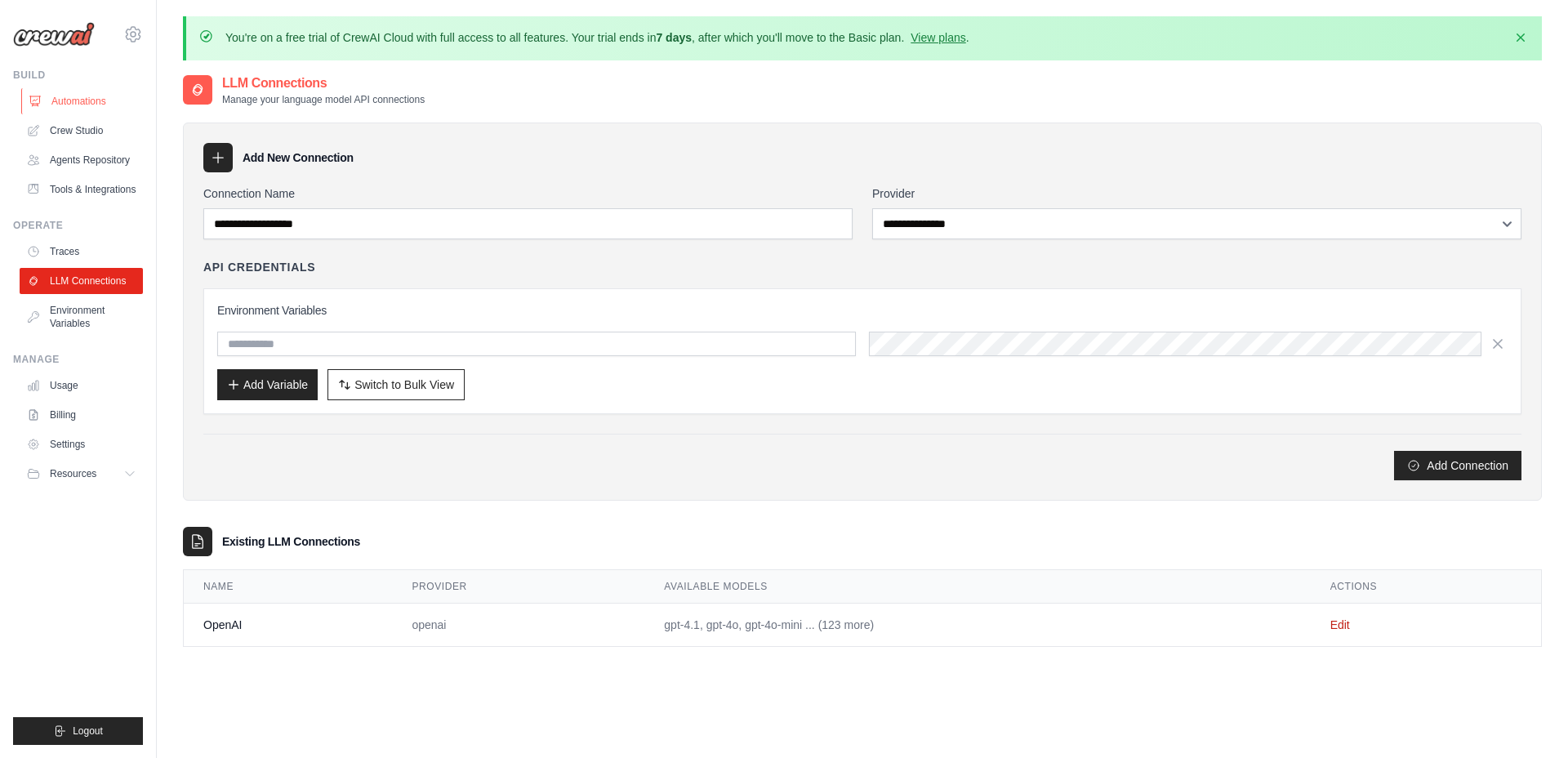
click at [73, 95] on link "Automations" at bounding box center [83, 101] width 123 height 26
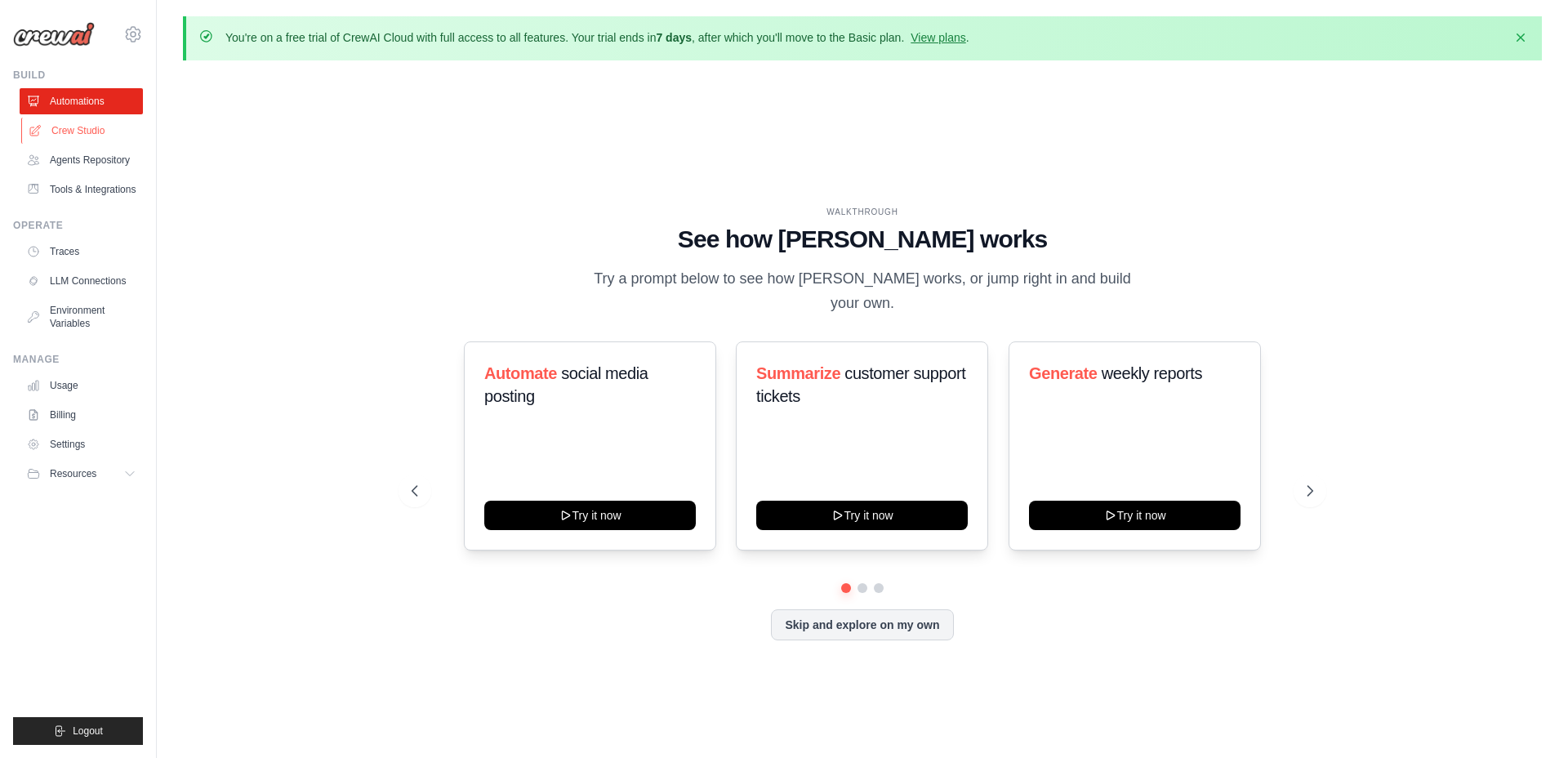
click at [100, 130] on link "Crew Studio" at bounding box center [83, 131] width 123 height 26
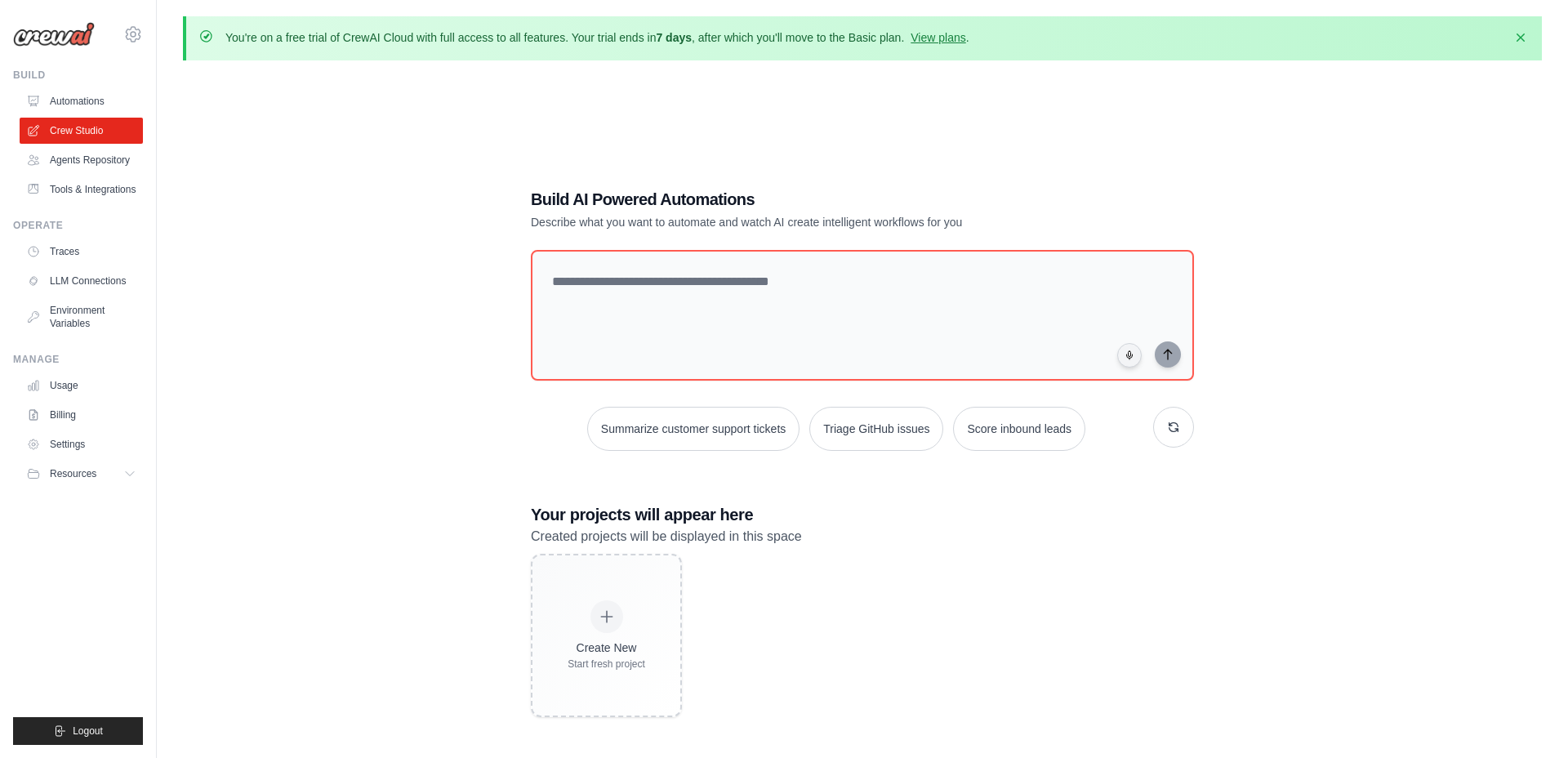
click at [77, 146] on ul "Automations Crew Studio Agents Repository Tools & Integrations" at bounding box center [81, 145] width 123 height 114
click at [82, 160] on link "Agents Repository" at bounding box center [83, 160] width 123 height 26
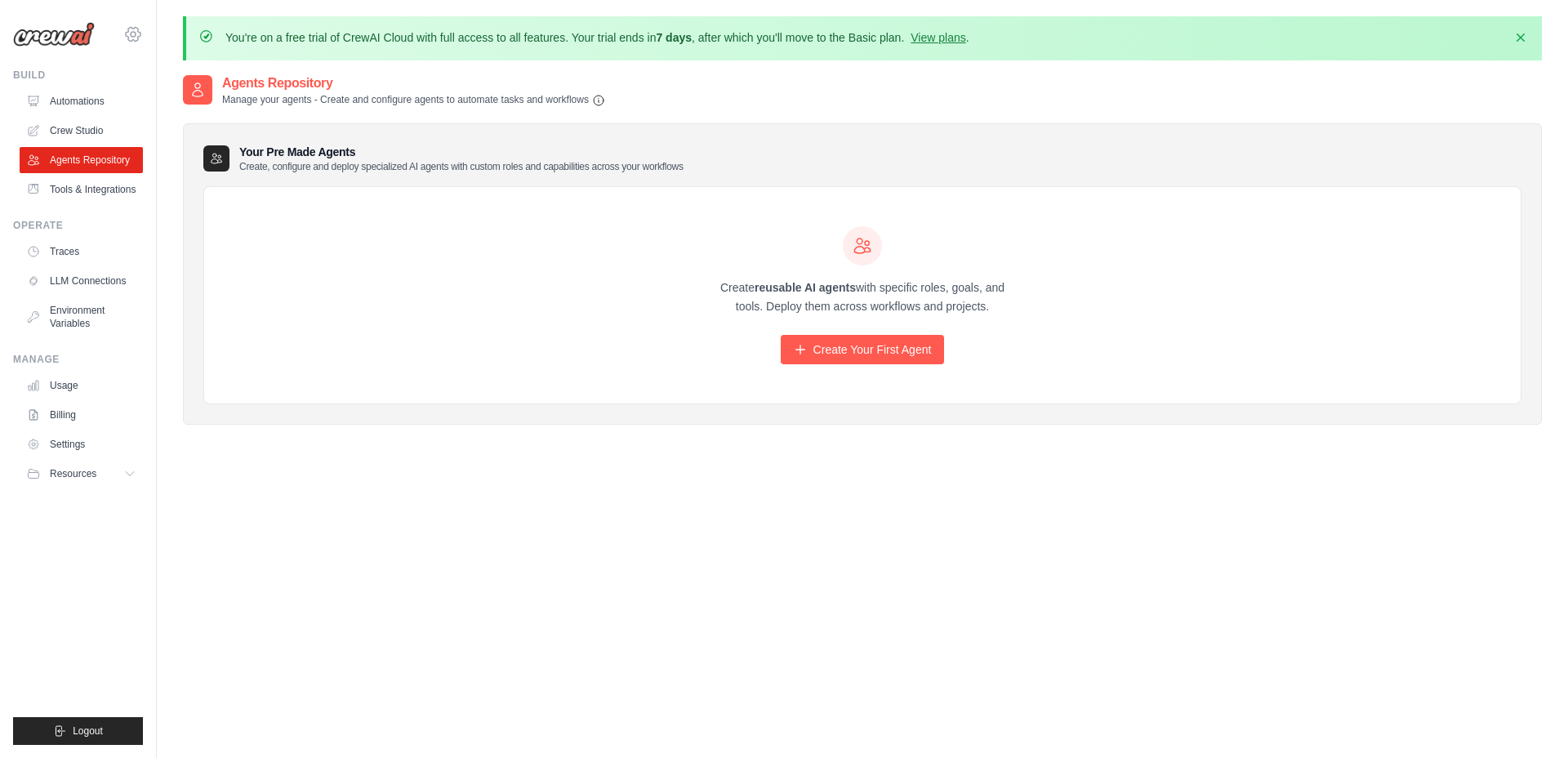
click at [133, 30] on icon at bounding box center [133, 35] width 20 height 20
click at [197, 103] on span "Settings" at bounding box center [202, 101] width 129 height 16
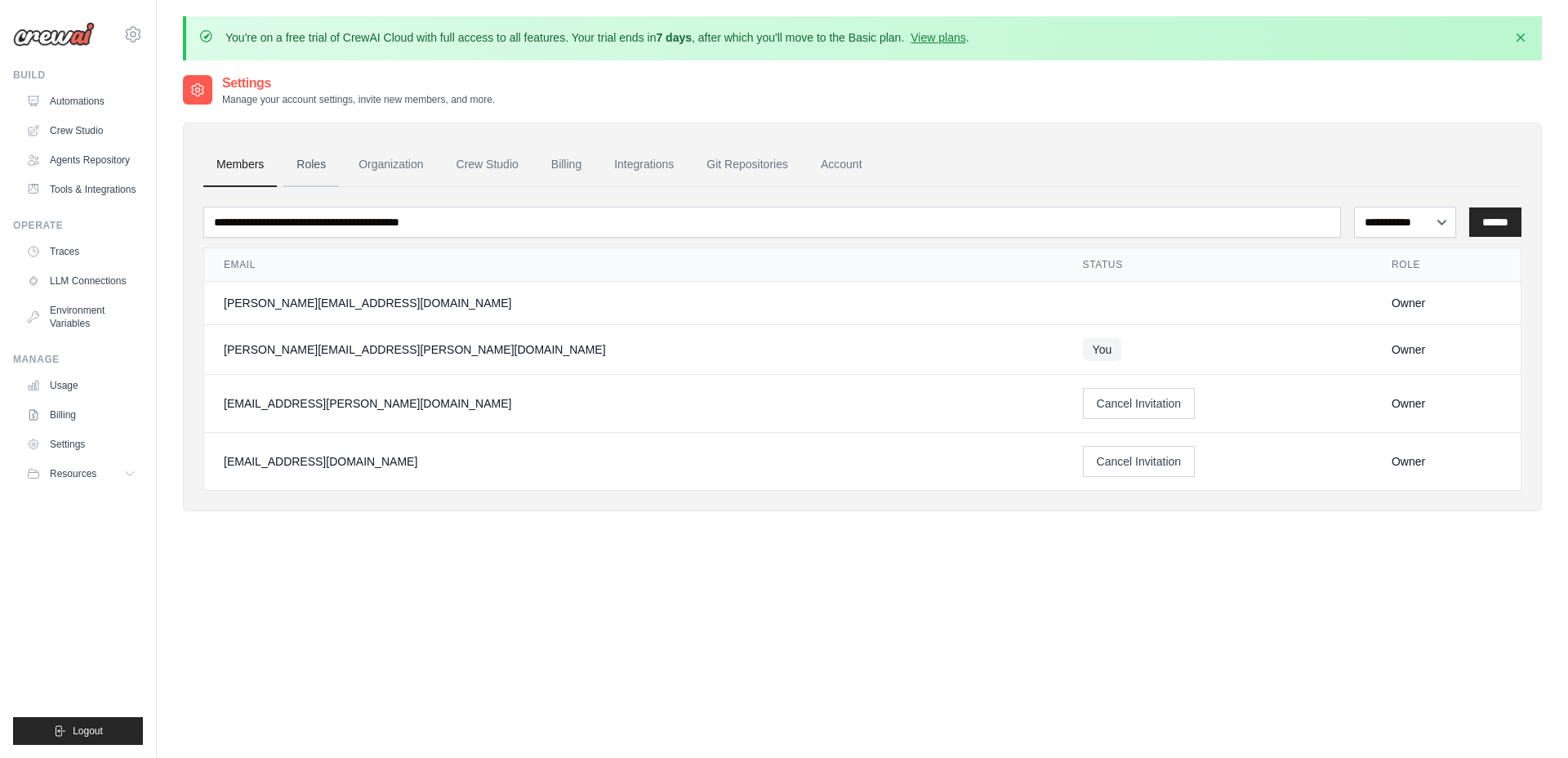
click at [313, 165] on link "Roles" at bounding box center [310, 165] width 55 height 44
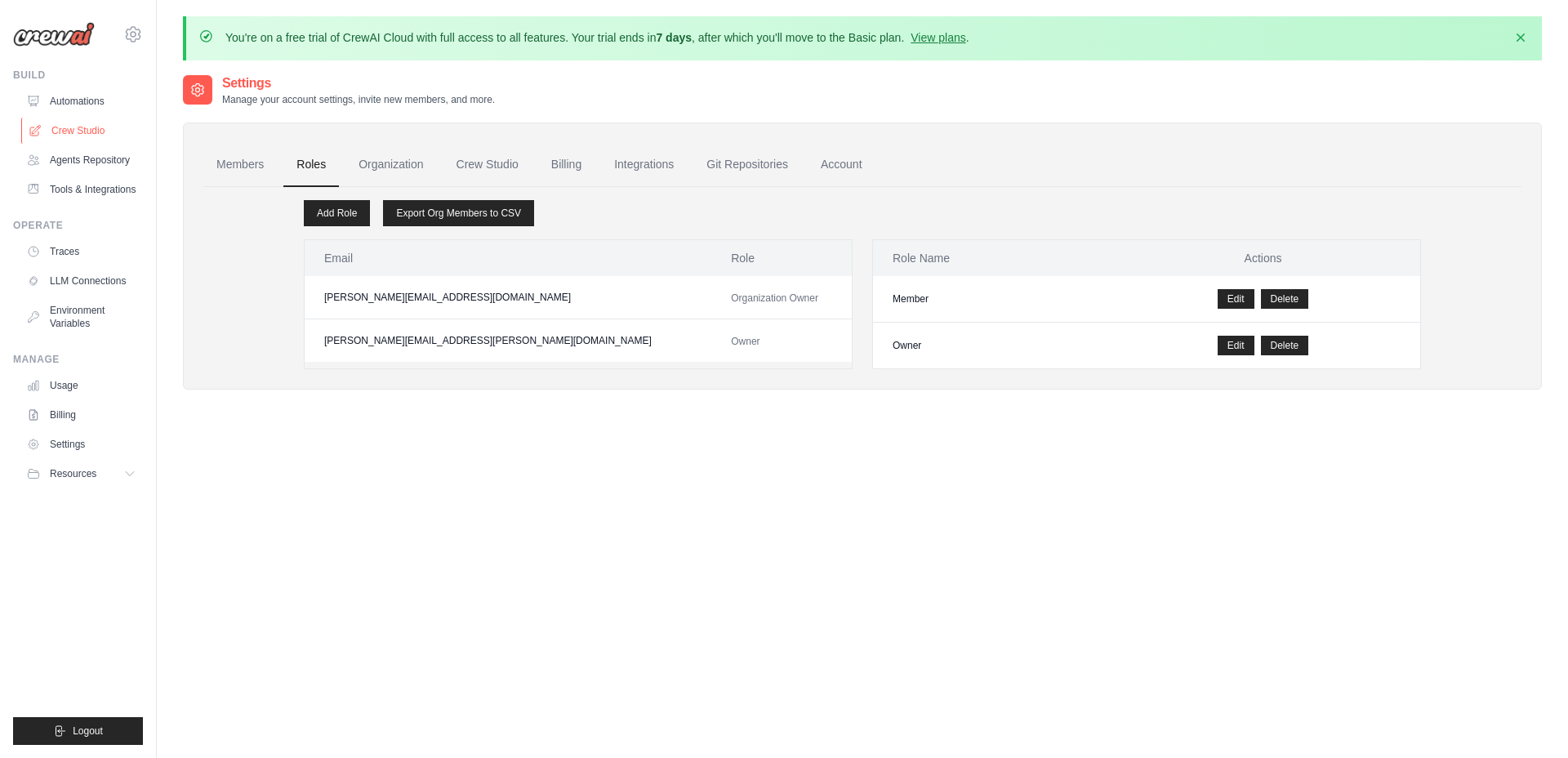
click at [77, 119] on link "Crew Studio" at bounding box center [83, 131] width 123 height 26
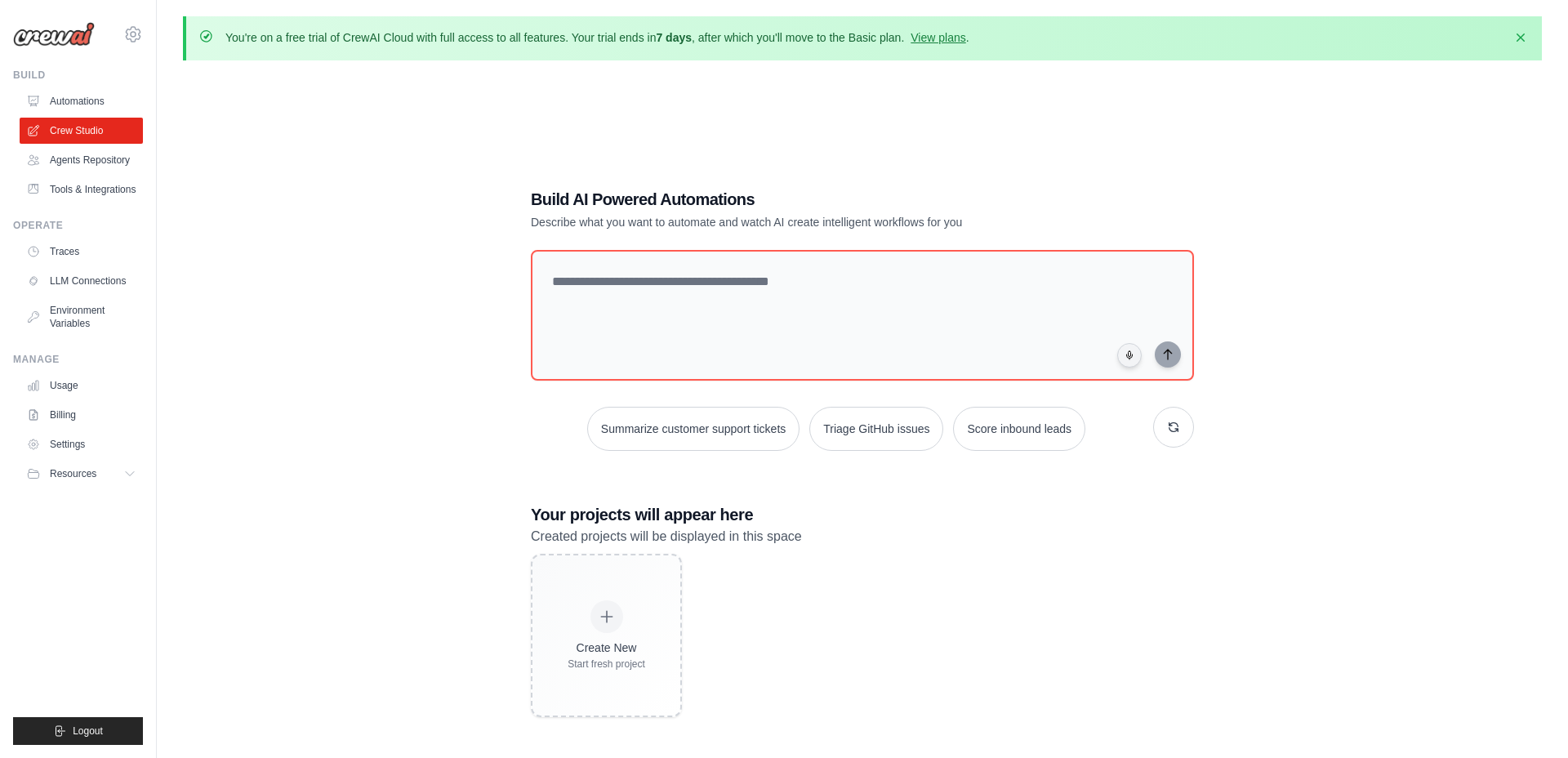
click at [80, 98] on link "Automations" at bounding box center [81, 101] width 123 height 26
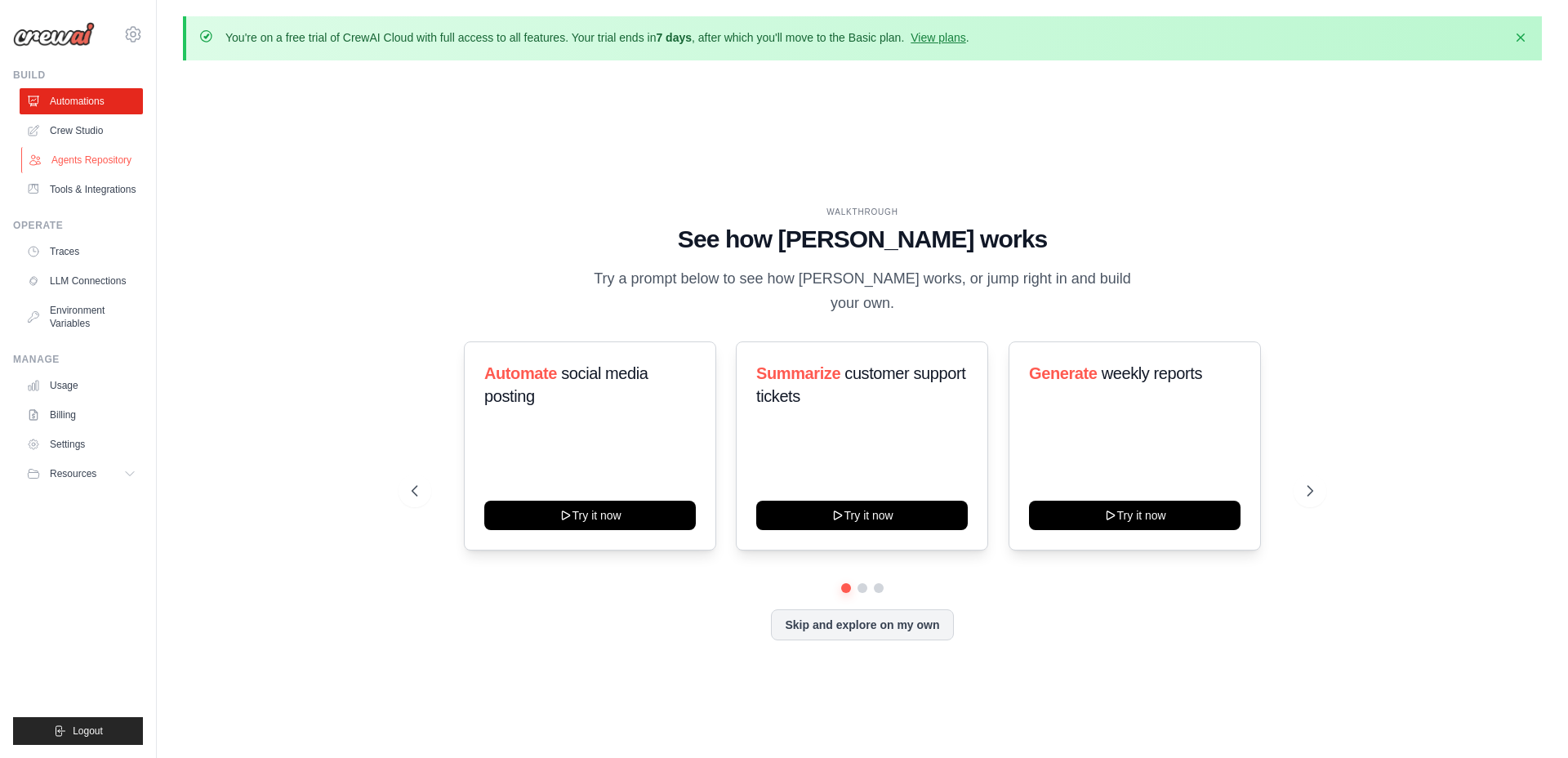
click at [86, 160] on link "Agents Repository" at bounding box center [83, 160] width 123 height 26
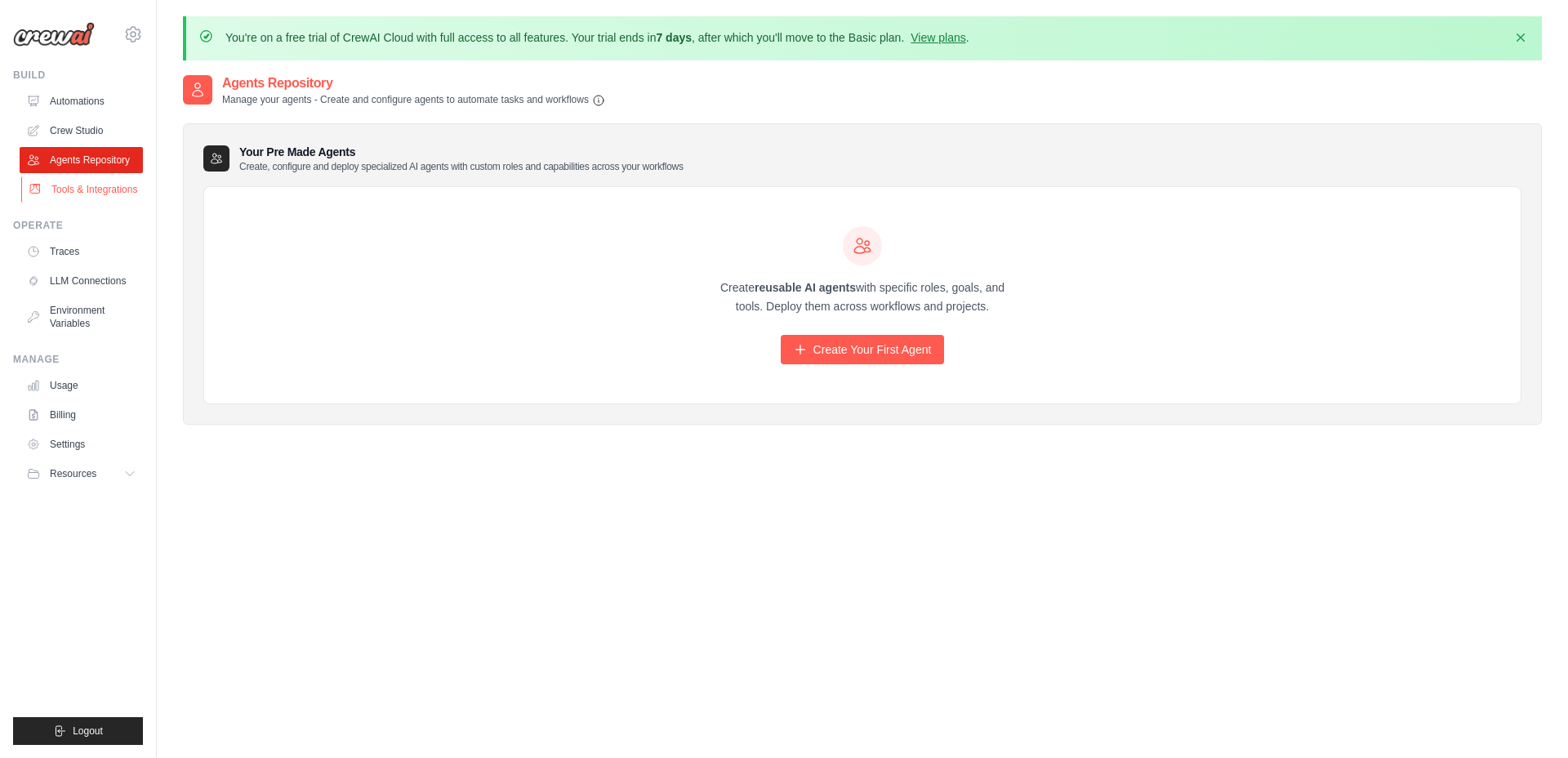
click at [83, 184] on link "Tools & Integrations" at bounding box center [83, 189] width 123 height 26
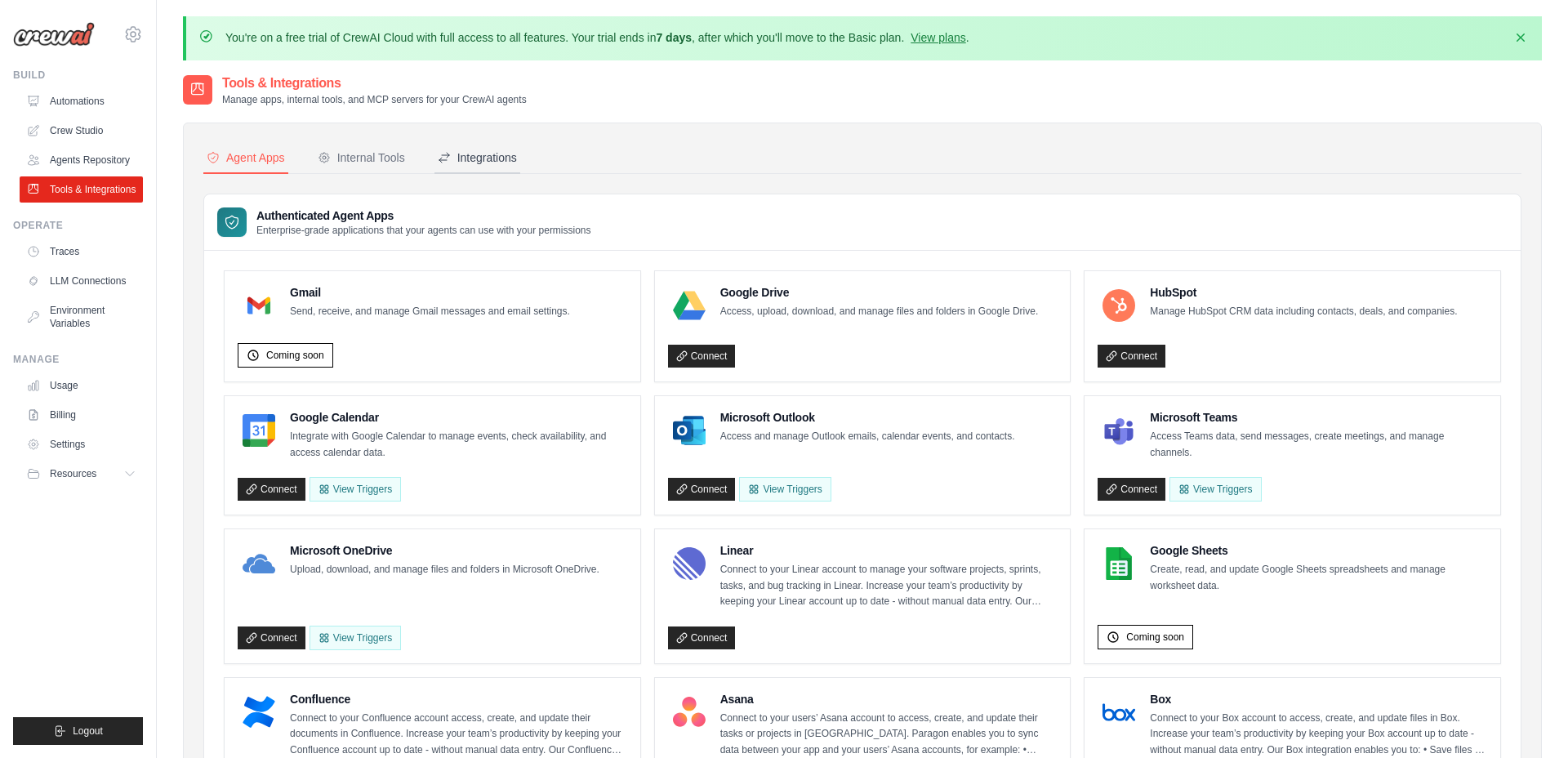
click at [504, 156] on div "Integrations" at bounding box center [477, 158] width 79 height 16
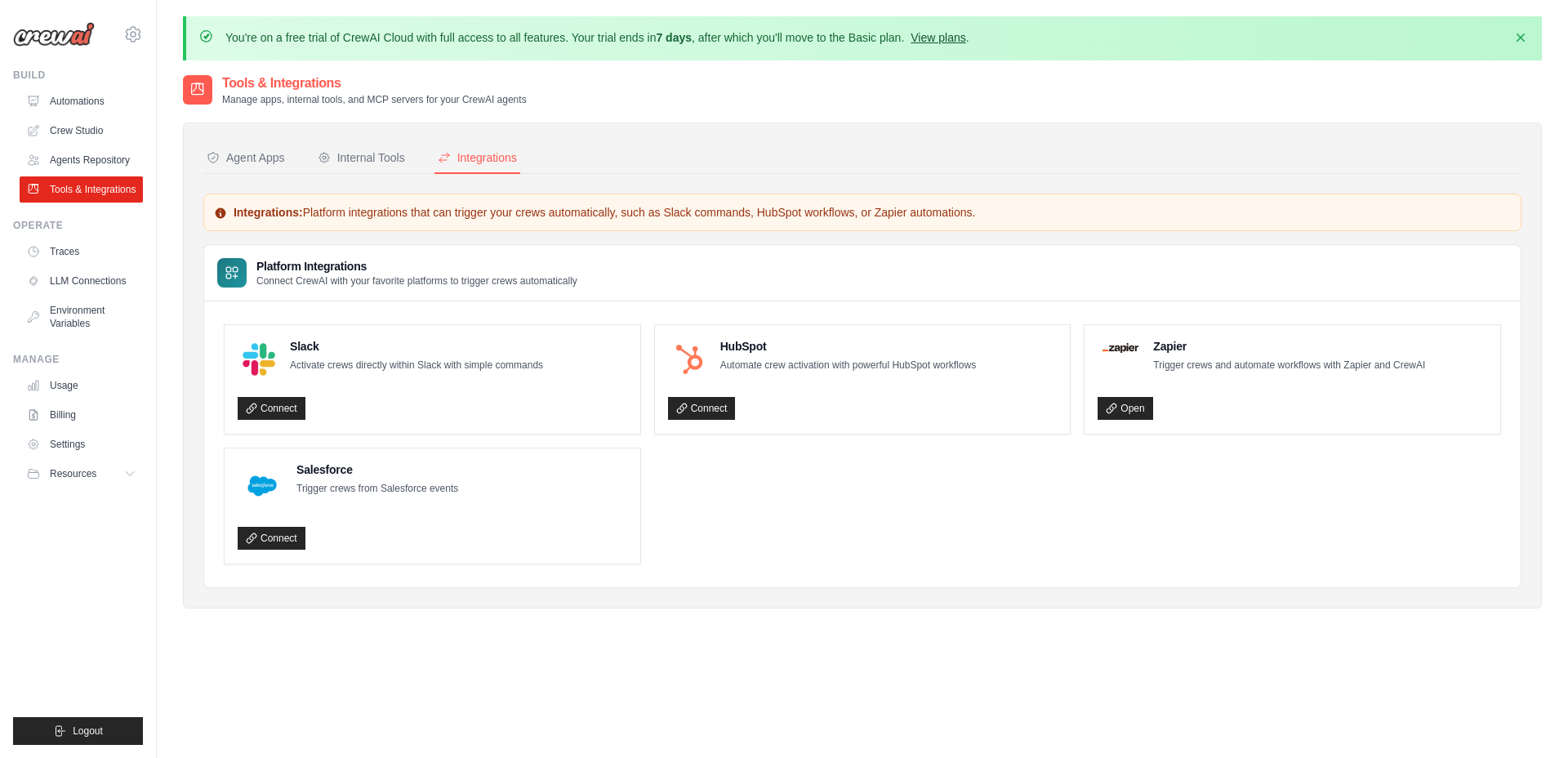
click at [965, 36] on link "View plans" at bounding box center [938, 38] width 54 height 13
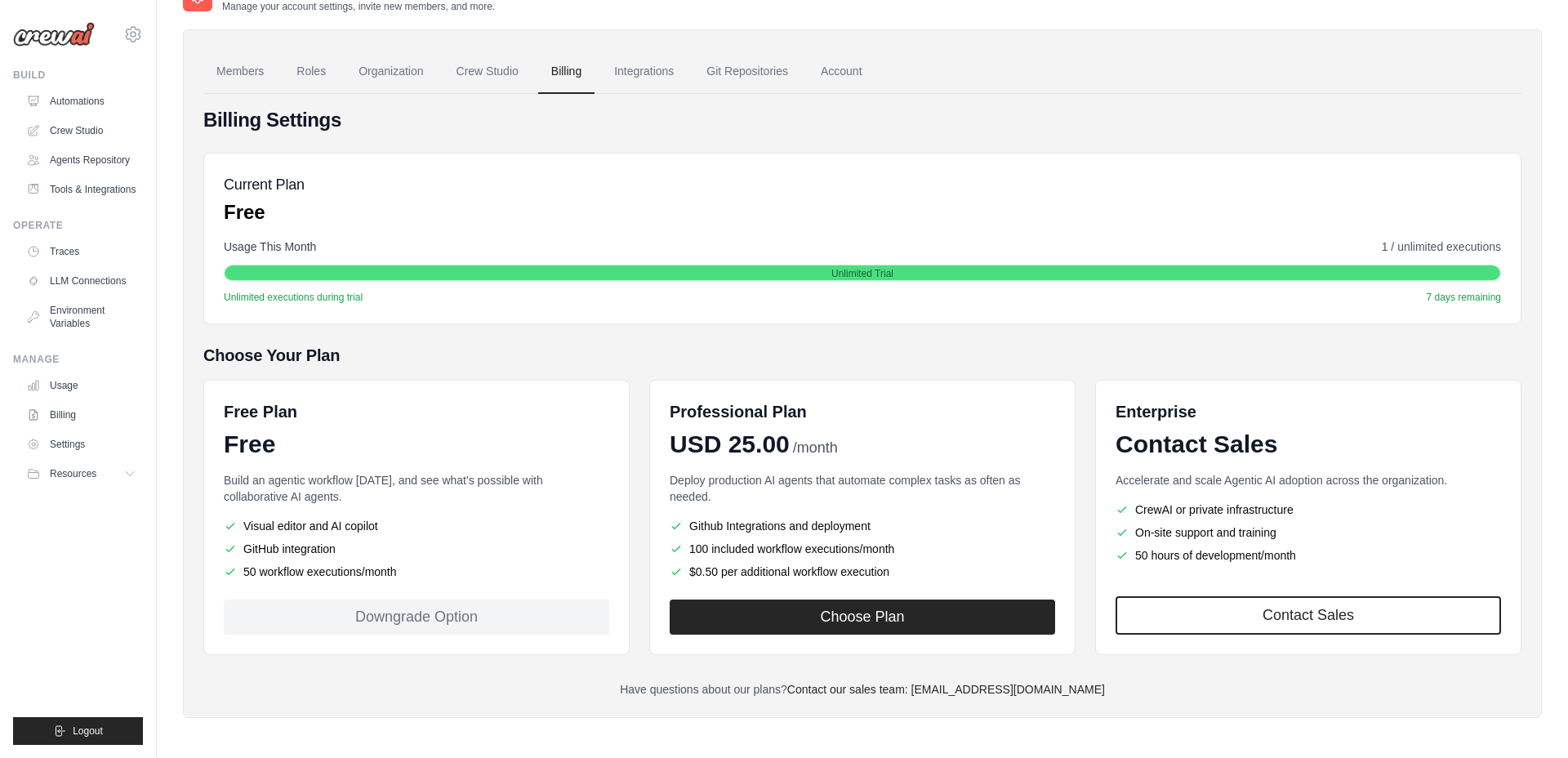
scroll to position [95, 0]
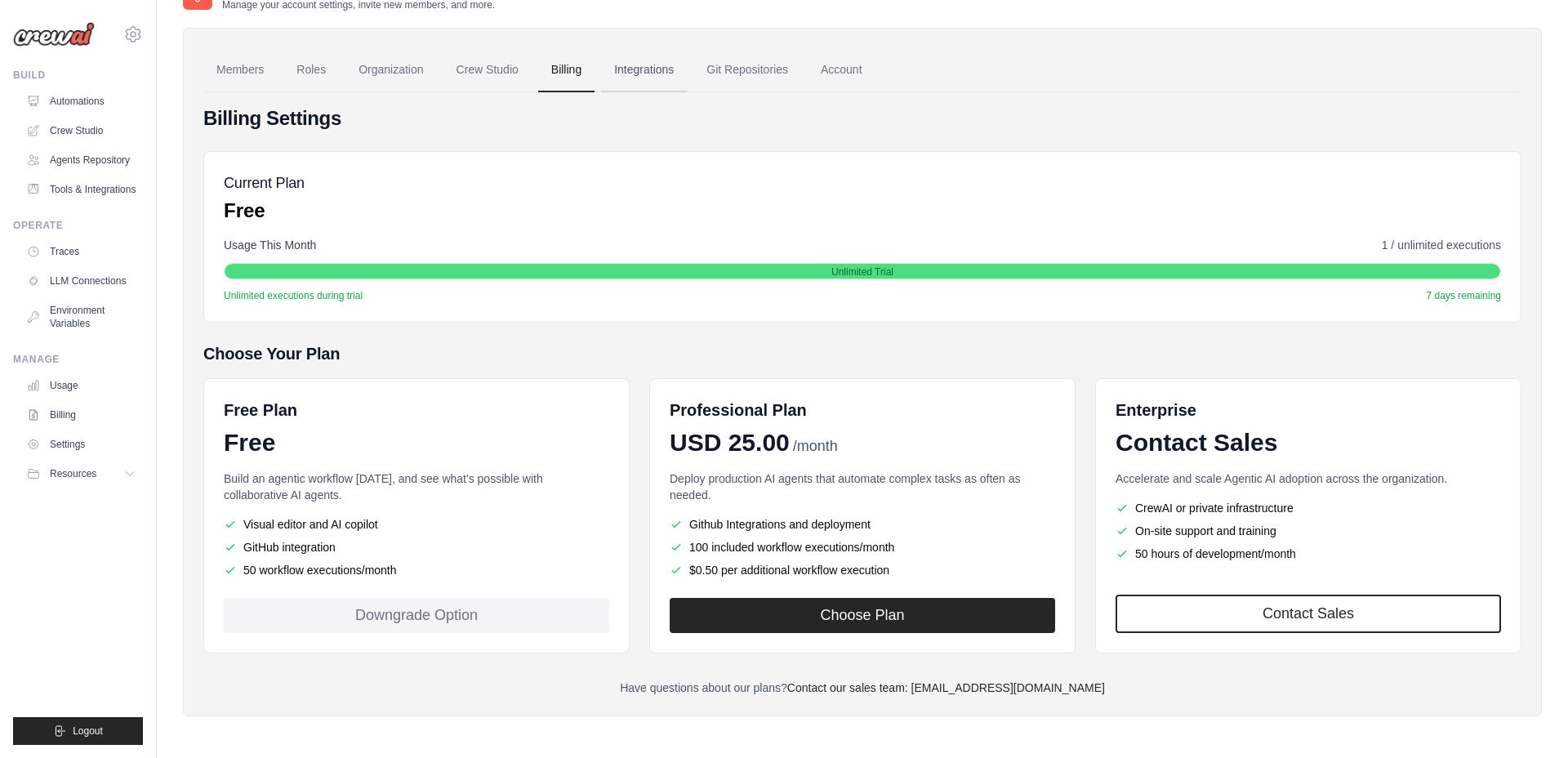
click at [658, 71] on link "Integrations" at bounding box center [644, 71] width 86 height 44
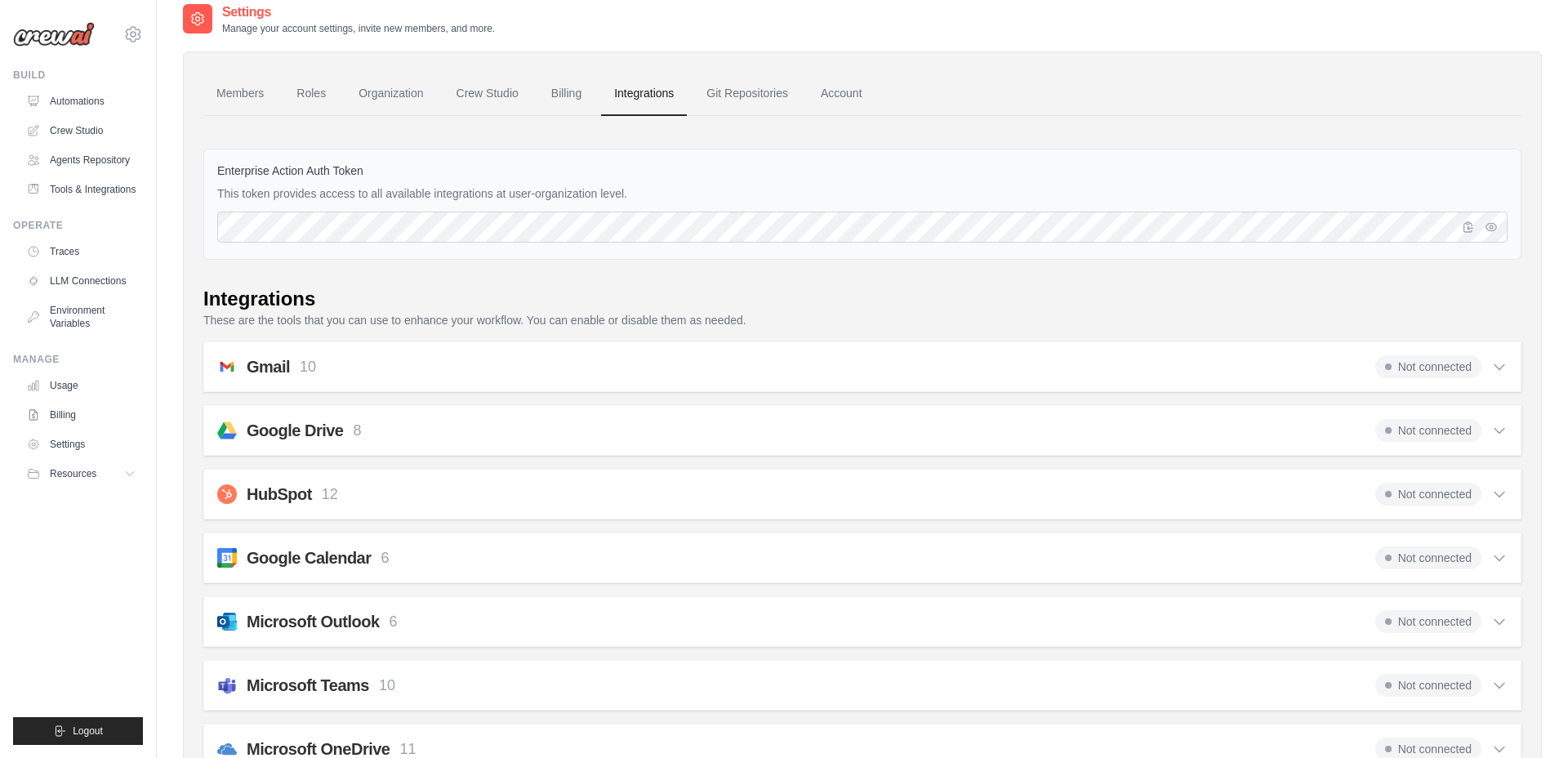
scroll to position [72, 0]
click at [1457, 365] on span "Not connected" at bounding box center [1428, 366] width 106 height 23
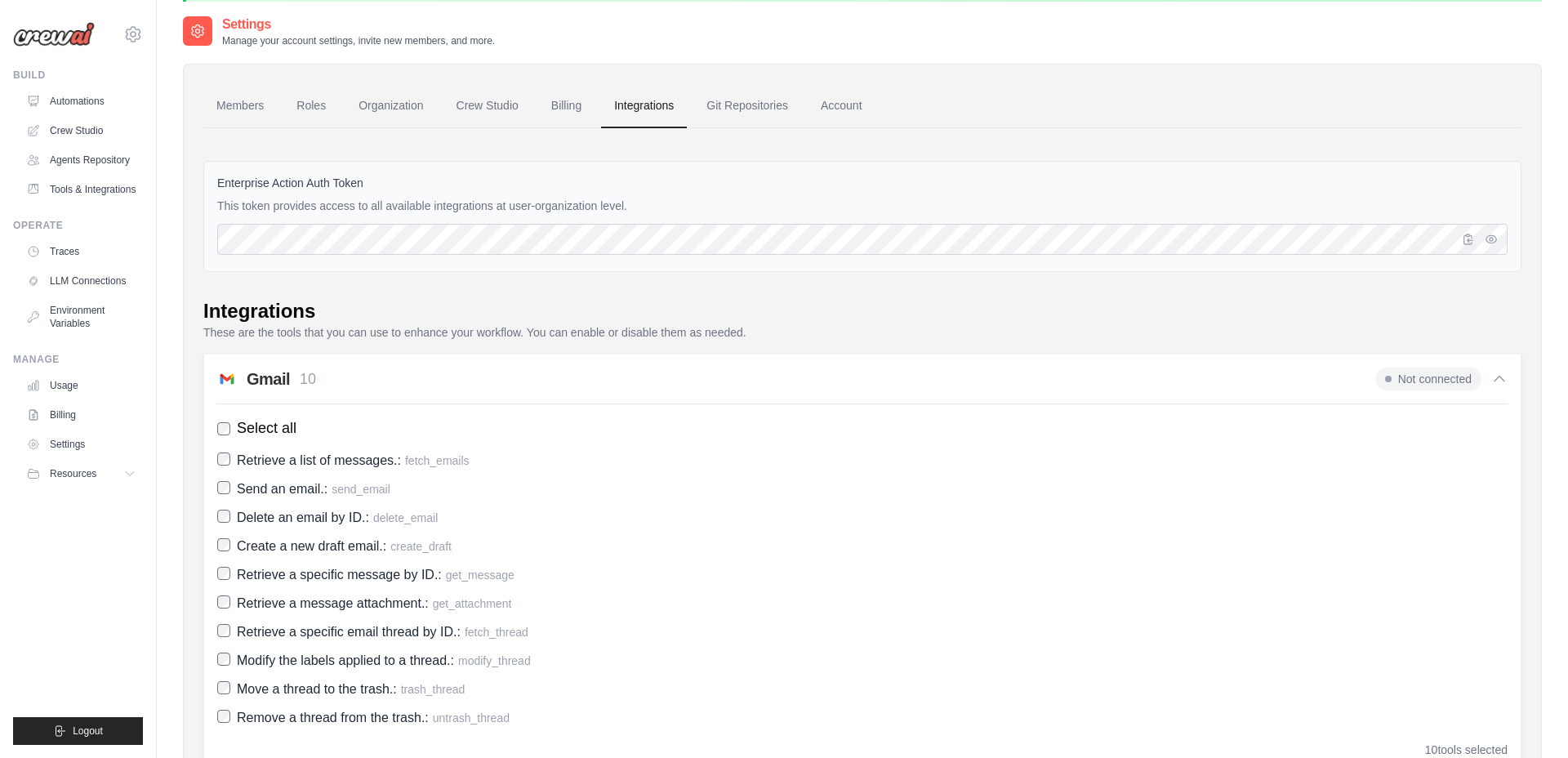
scroll to position [0, 0]
